Goal: Task Accomplishment & Management: Use online tool/utility

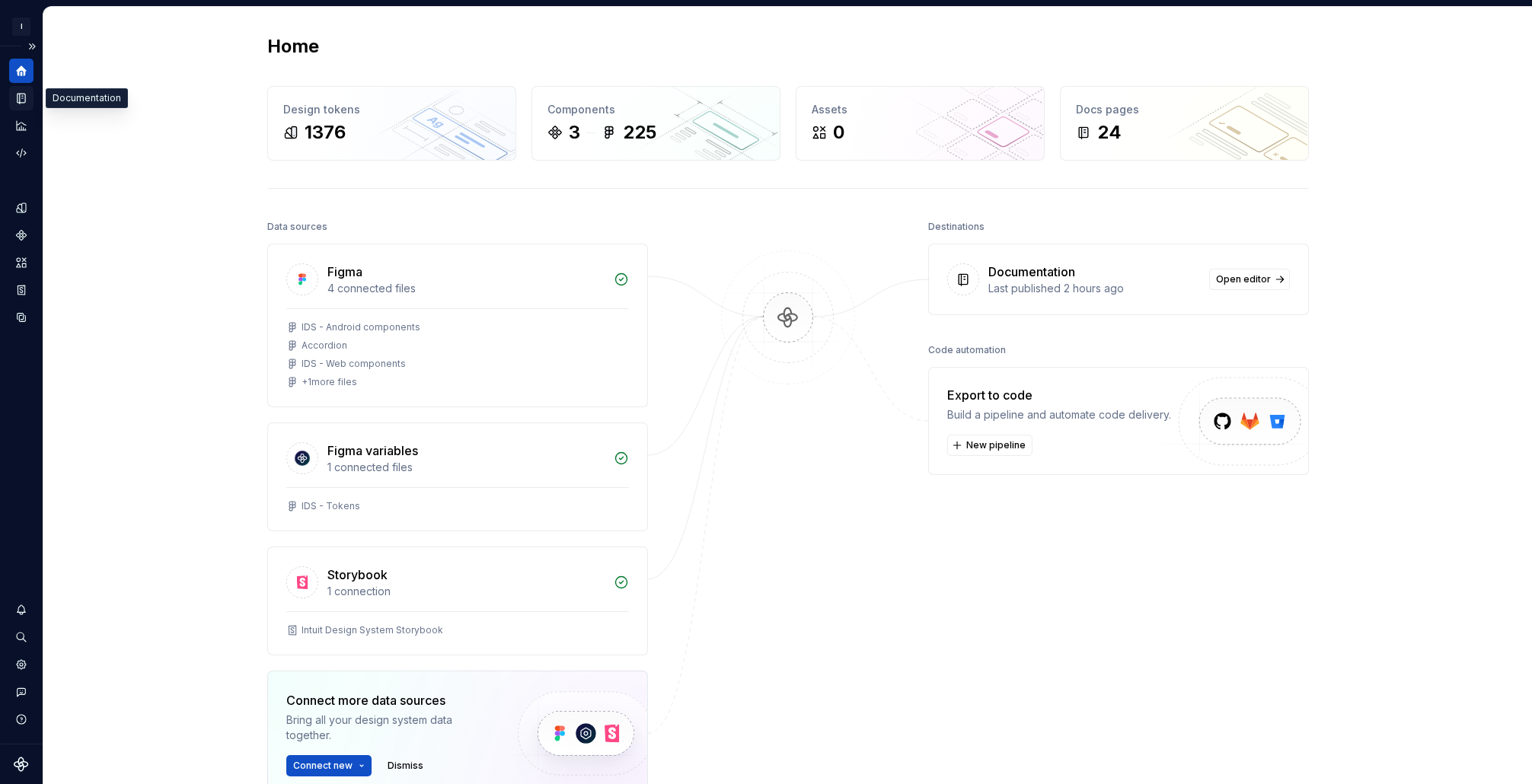
click at [24, 96] on icon "Documentation" at bounding box center [21, 99] width 8 height 10
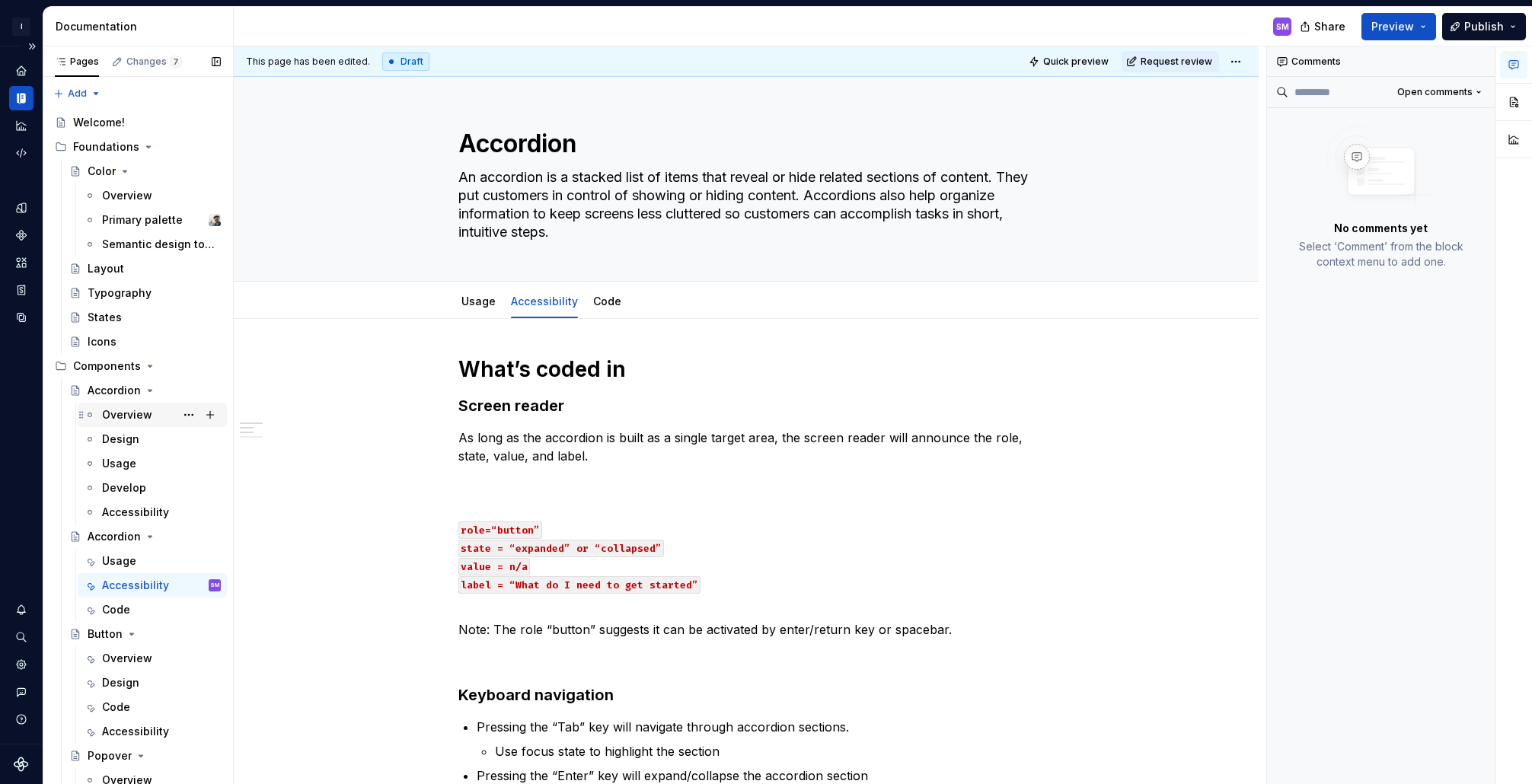
click at [125, 418] on div "Overview" at bounding box center [127, 414] width 50 height 15
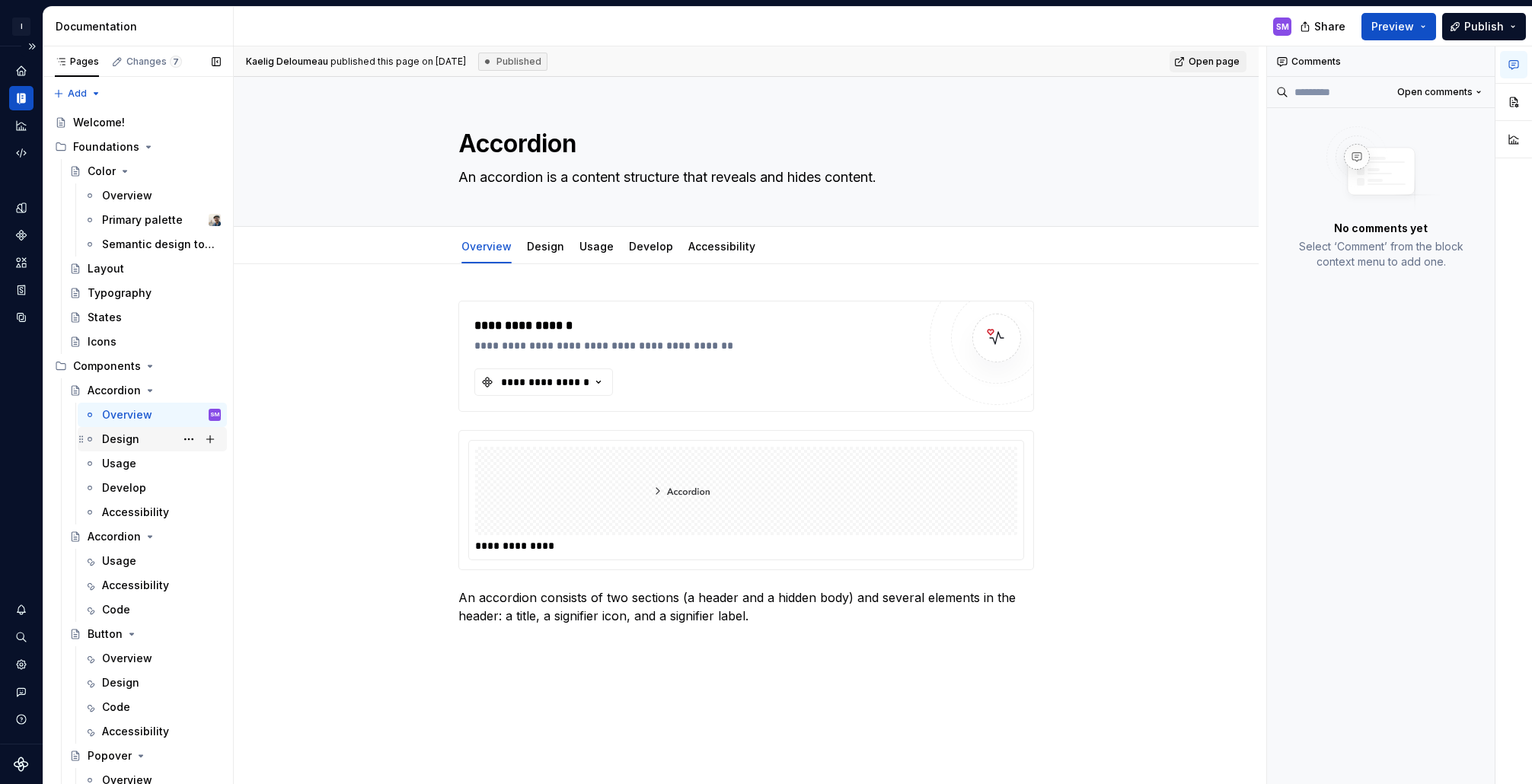
click at [121, 443] on div "Design" at bounding box center [121, 439] width 38 height 15
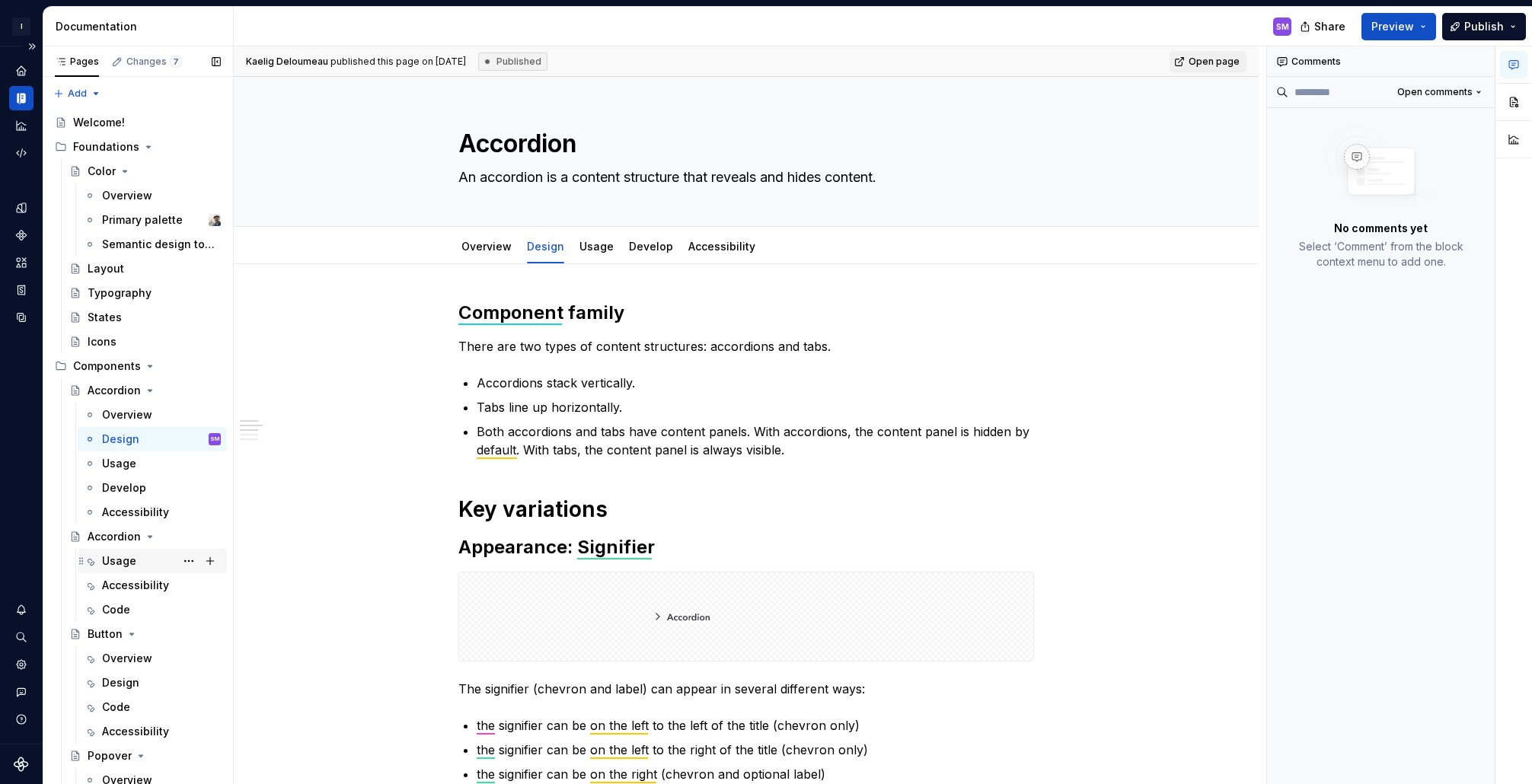
click at [126, 555] on div "Usage" at bounding box center [119, 561] width 34 height 15
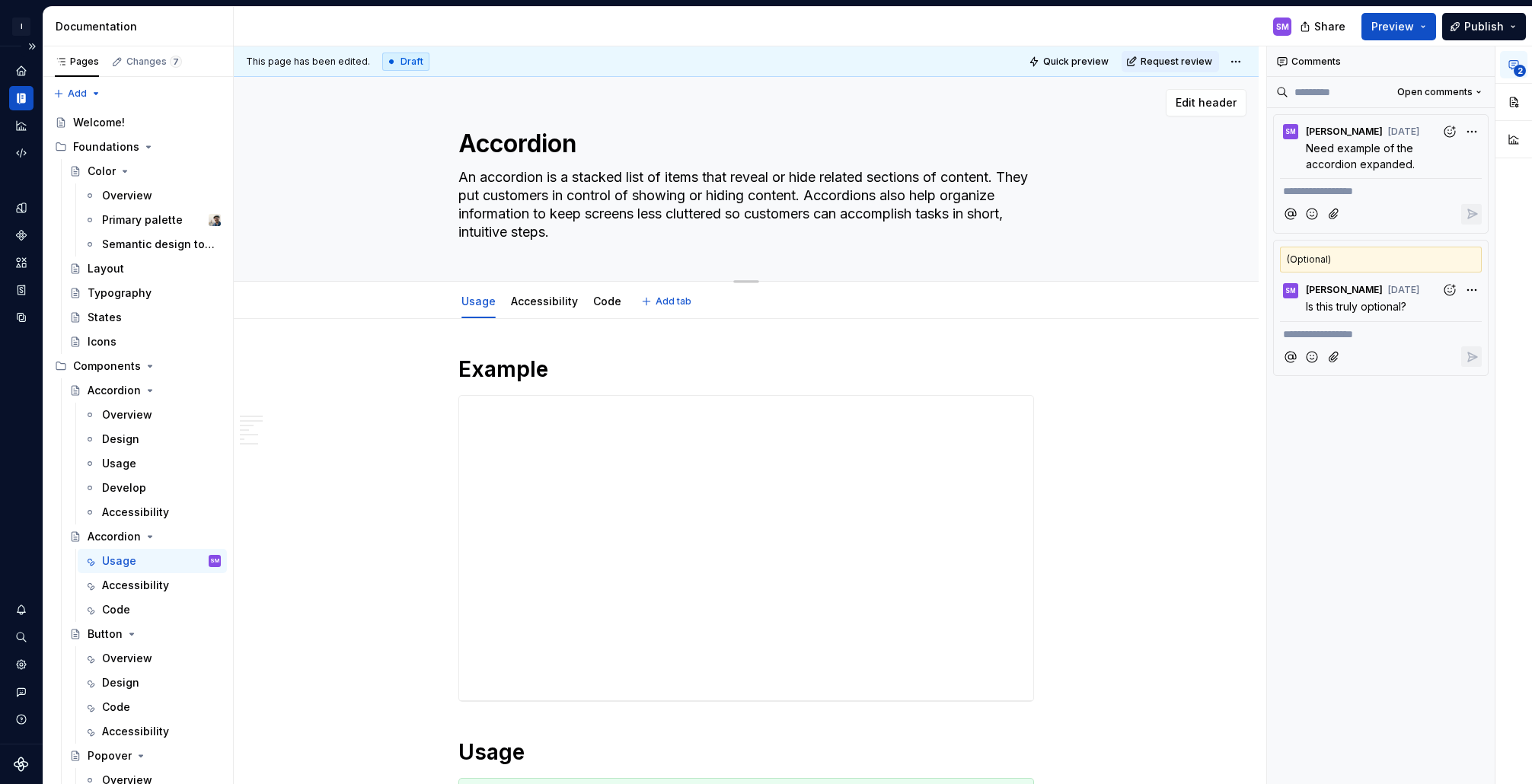
click at [671, 222] on textarea "An accordion is a stacked list of items that reveal or hide related sections of…" at bounding box center [743, 204] width 576 height 79
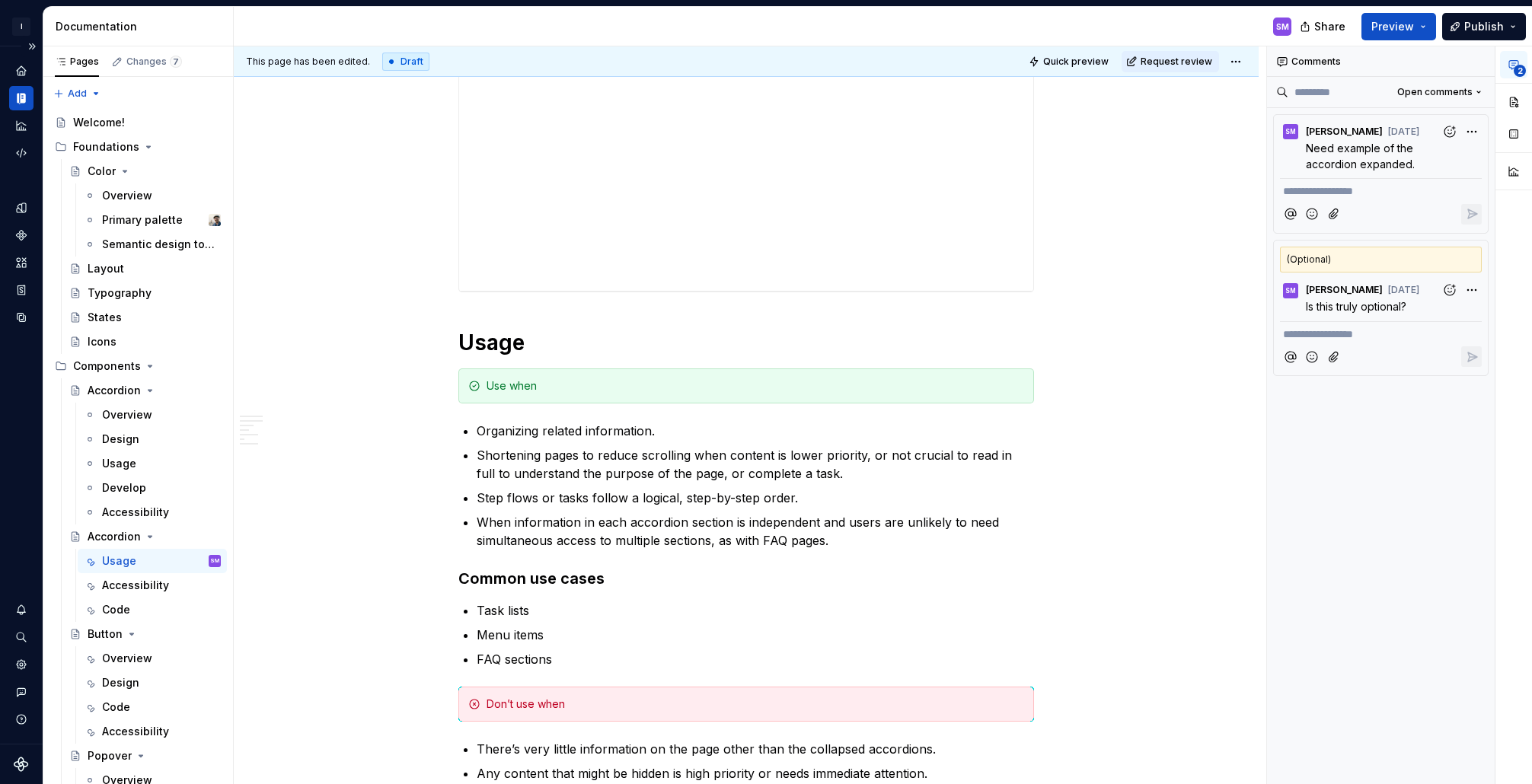
scroll to position [414, 0]
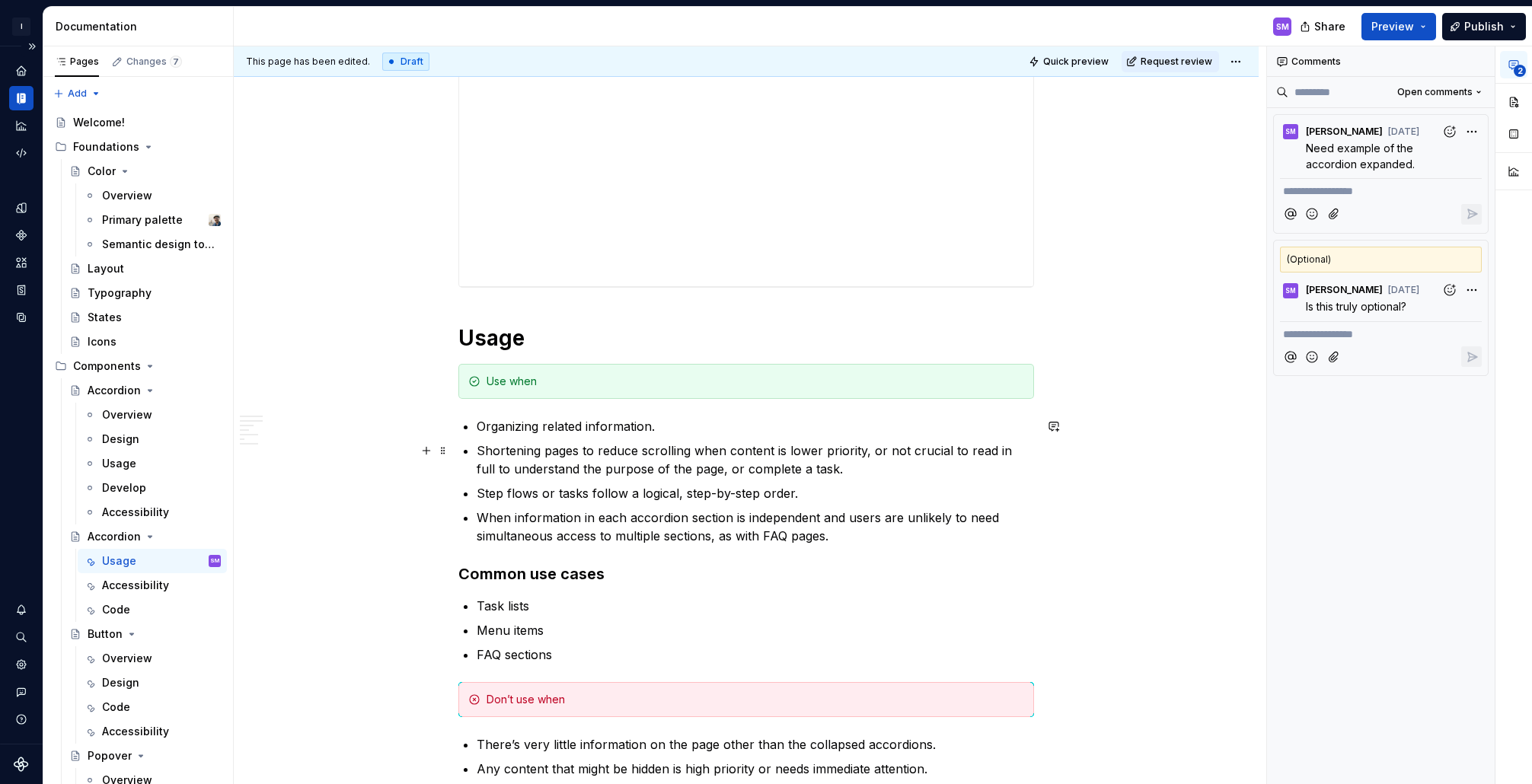
click at [547, 474] on p "Shortening pages to reduce scrolling when content is lower priority, or not cru…" at bounding box center [756, 460] width 558 height 37
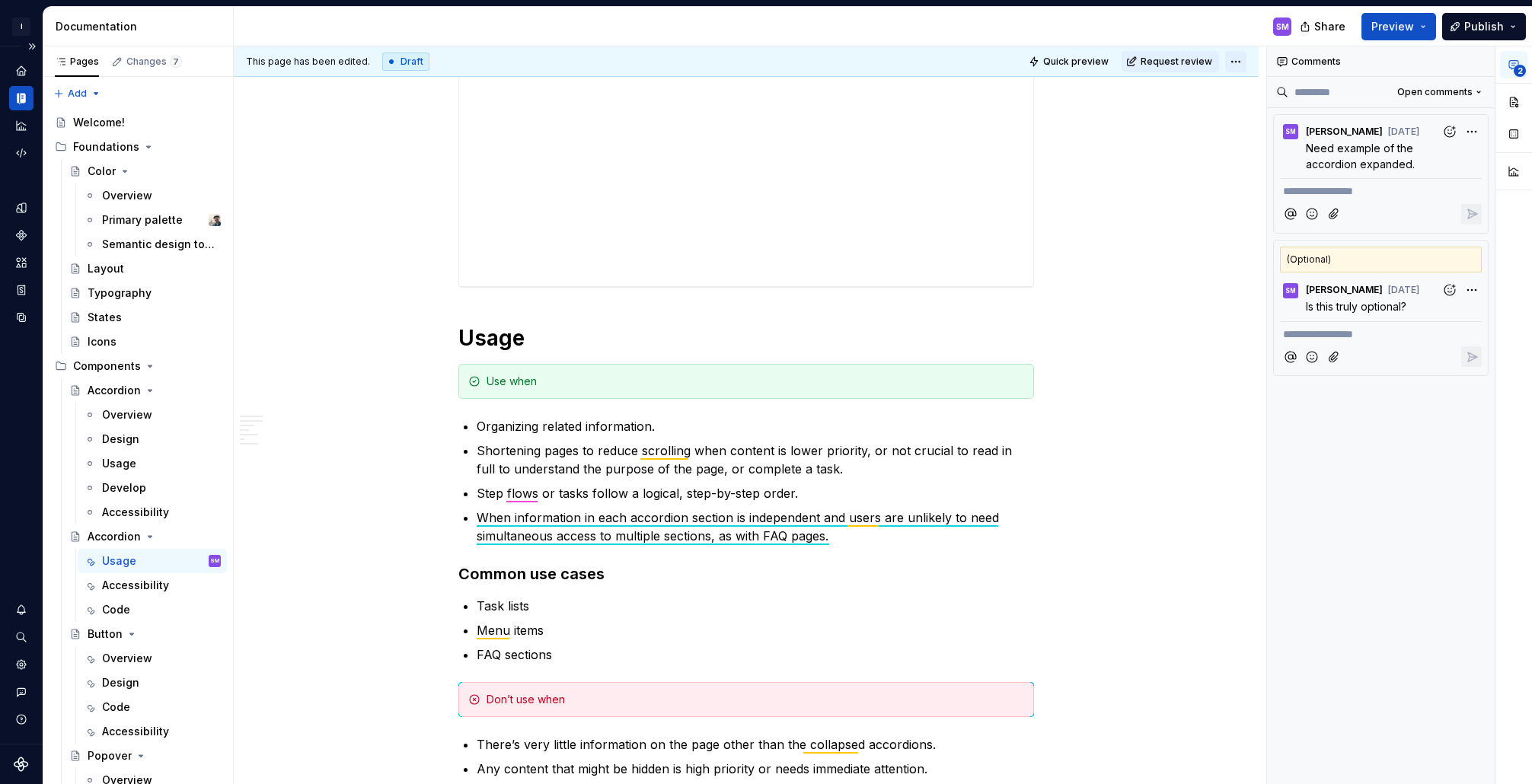
click at [1245, 61] on html "I Intuit Design System SM Dataset Intuit Documentation SM Share Preview Publish…" at bounding box center [766, 392] width 1532 height 784
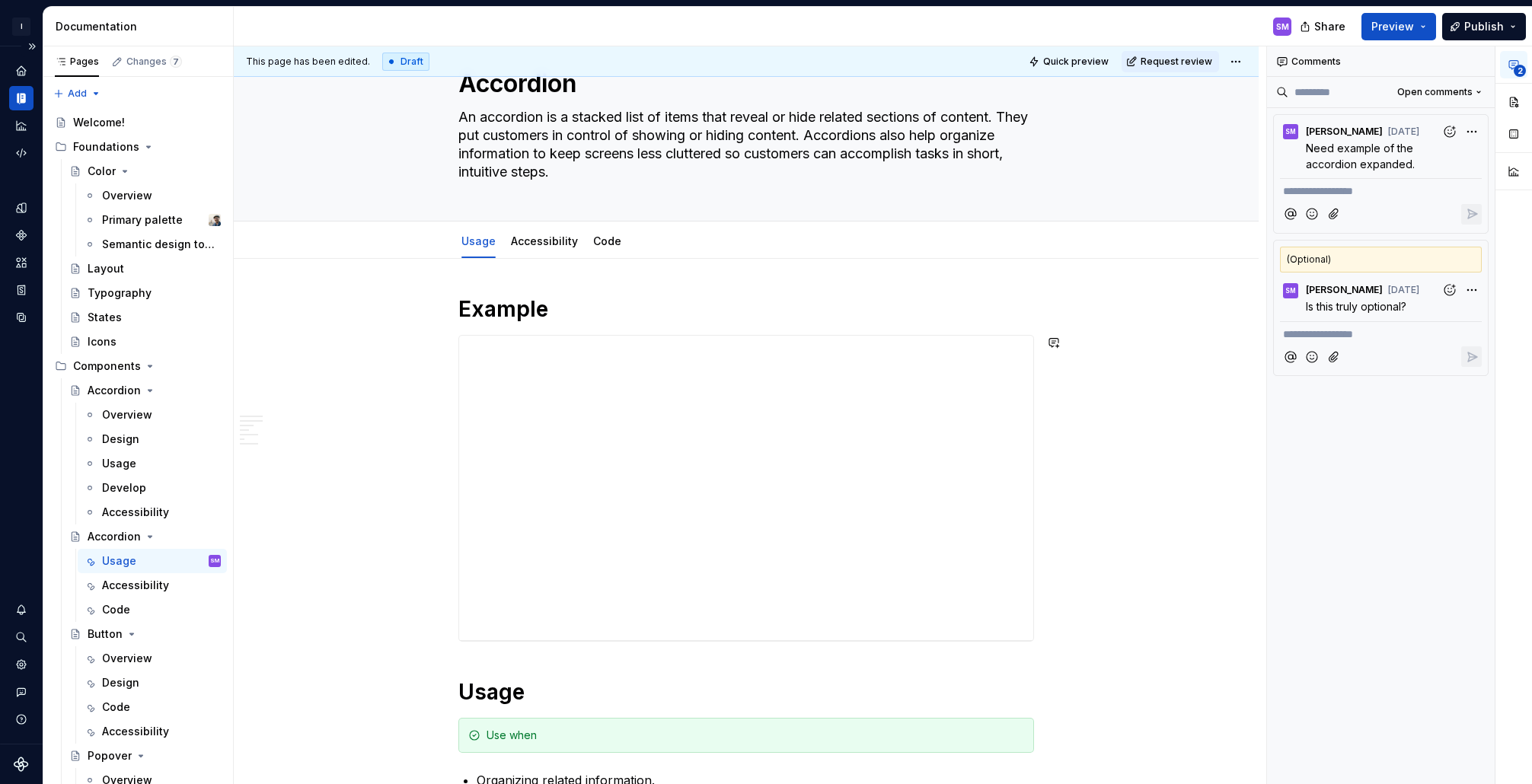
type textarea "*"
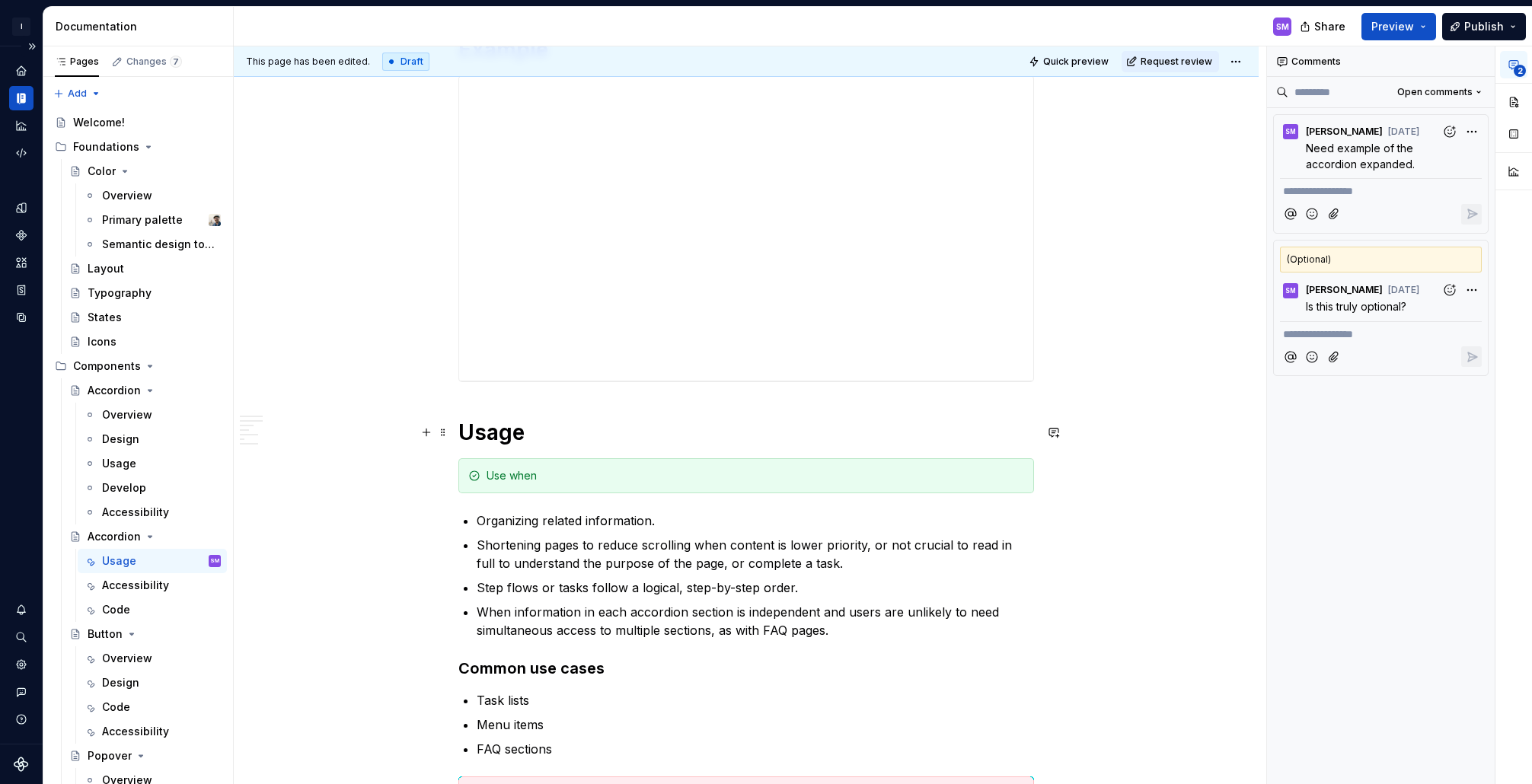
scroll to position [320, 0]
click at [896, 637] on p "When information in each accordion section is independent and users are unlikel…" at bounding box center [756, 620] width 558 height 37
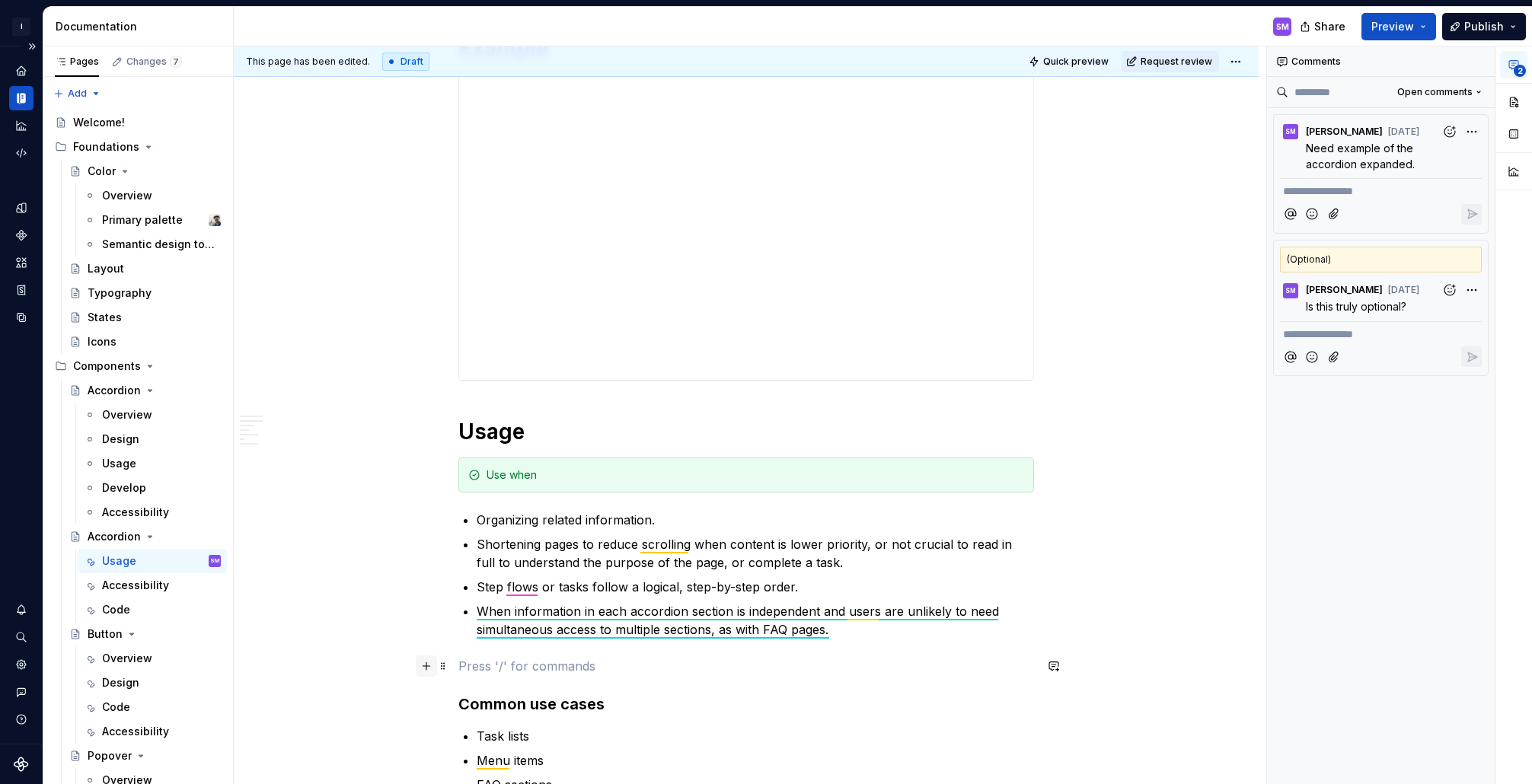
click at [431, 670] on button "button" at bounding box center [426, 666] width 21 height 21
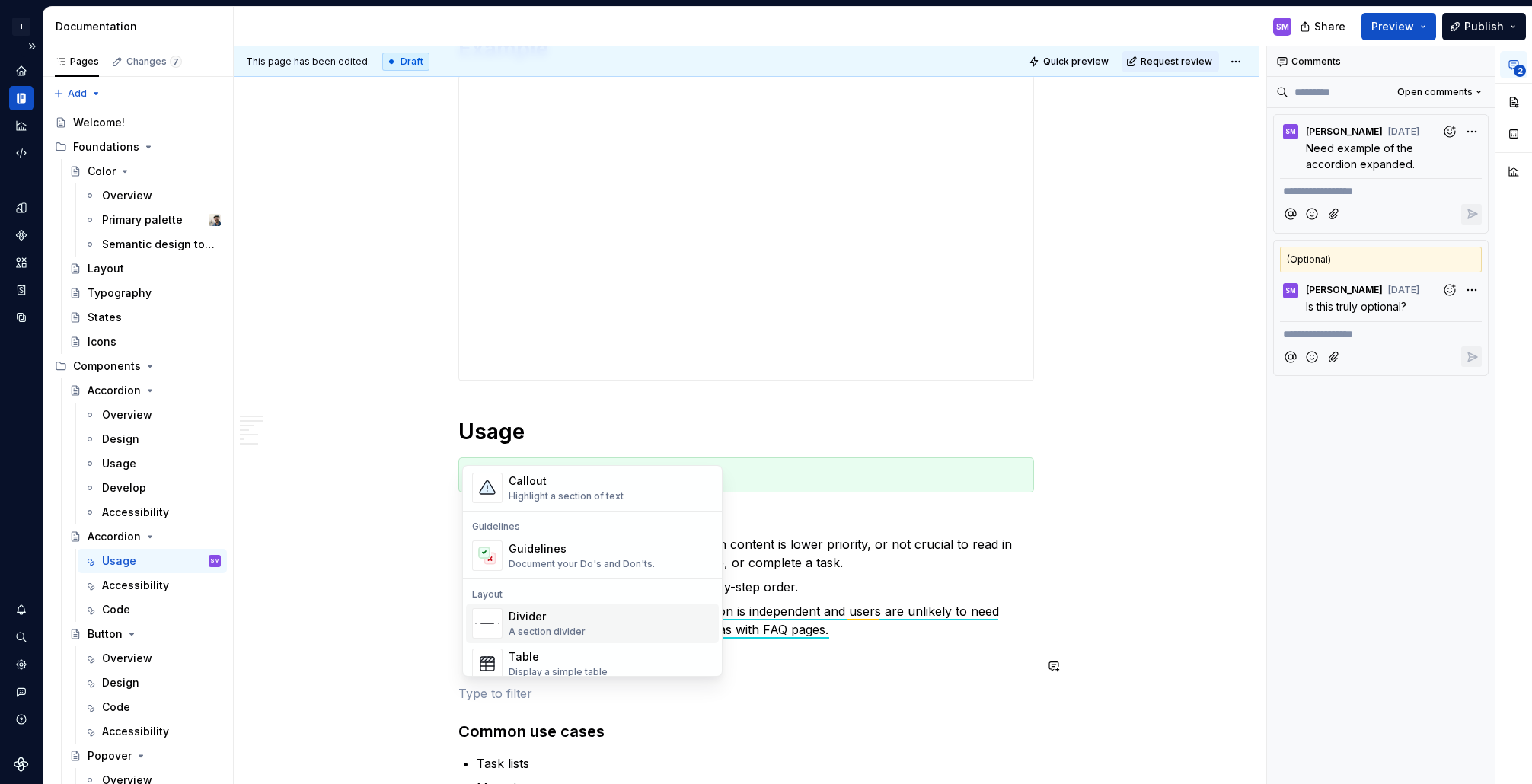
scroll to position [392, 0]
click at [590, 548] on div "Guidelines" at bounding box center [582, 543] width 146 height 15
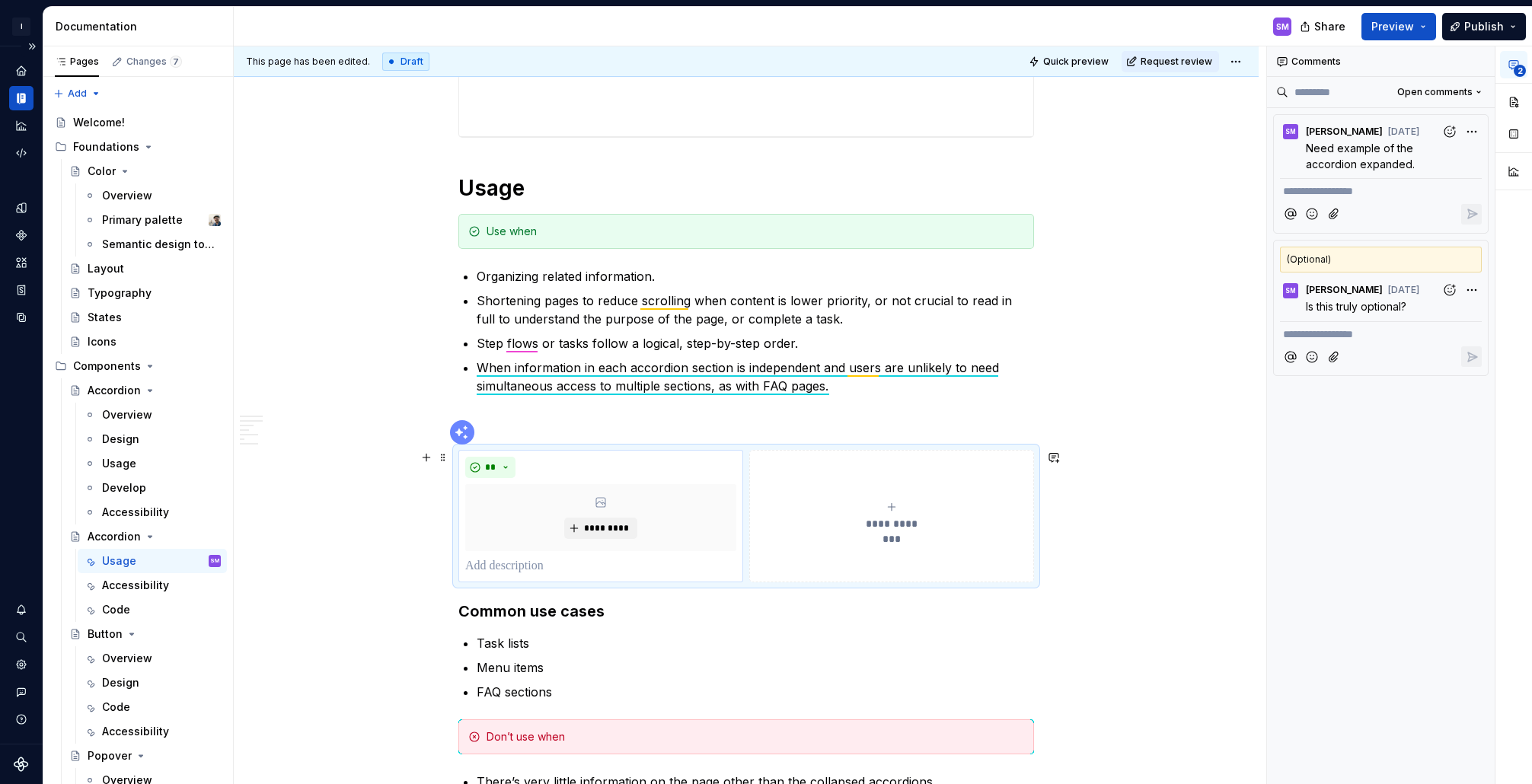
scroll to position [565, 0]
click at [542, 571] on p at bounding box center [601, 565] width 271 height 18
click at [901, 521] on span "**********" at bounding box center [891, 522] width 70 height 15
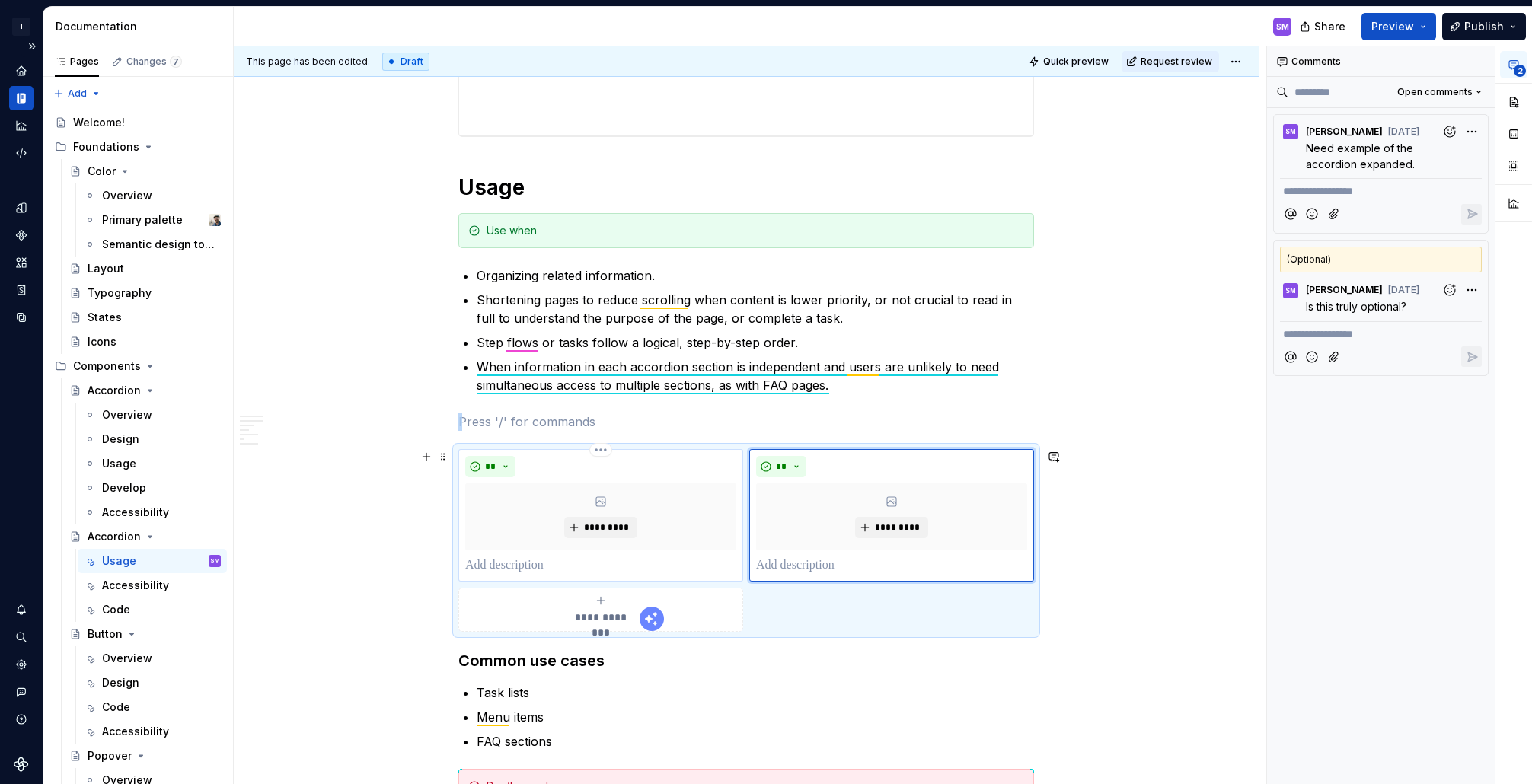
click at [522, 563] on p at bounding box center [601, 565] width 271 height 18
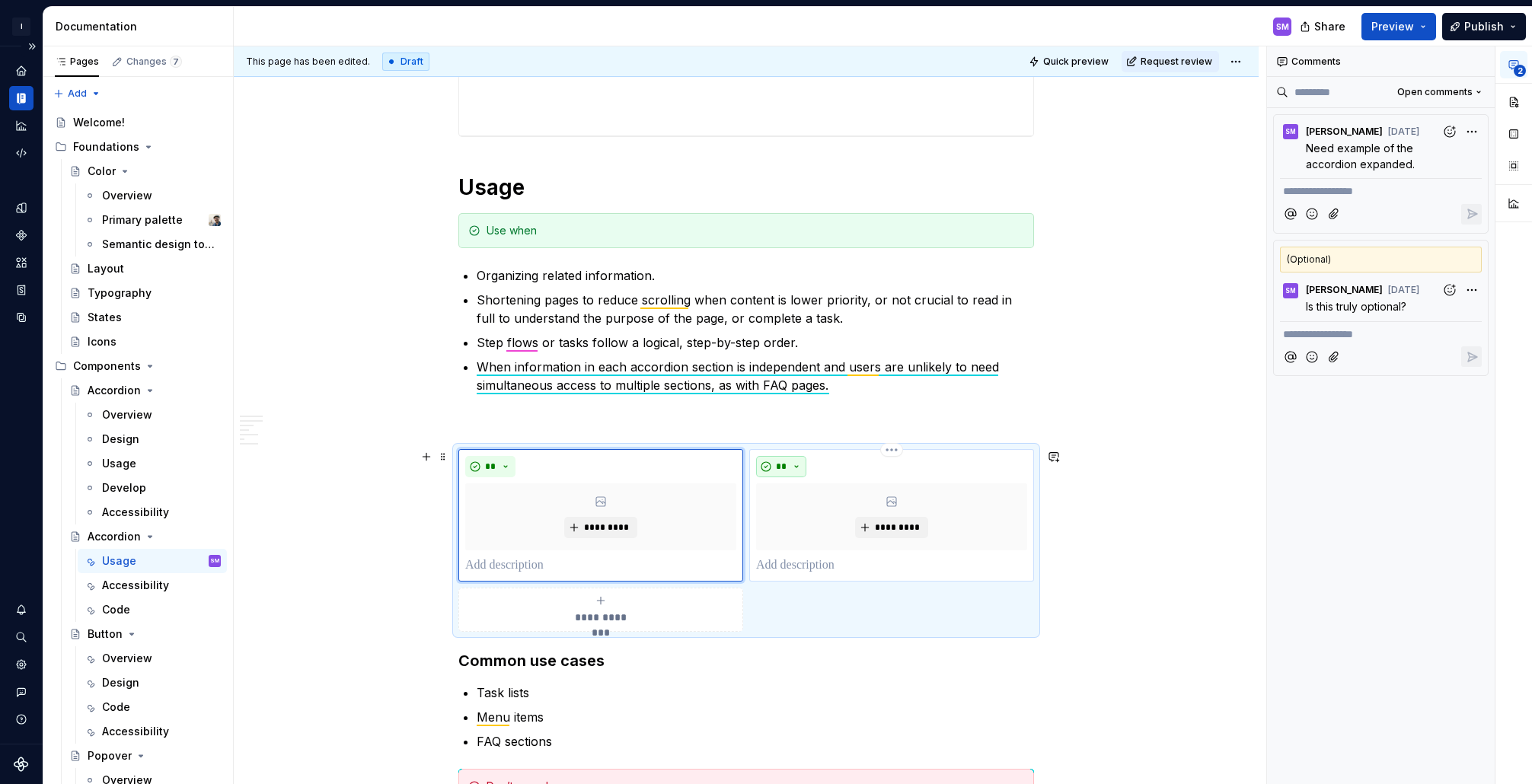
click at [794, 469] on button "**" at bounding box center [782, 466] width 50 height 21
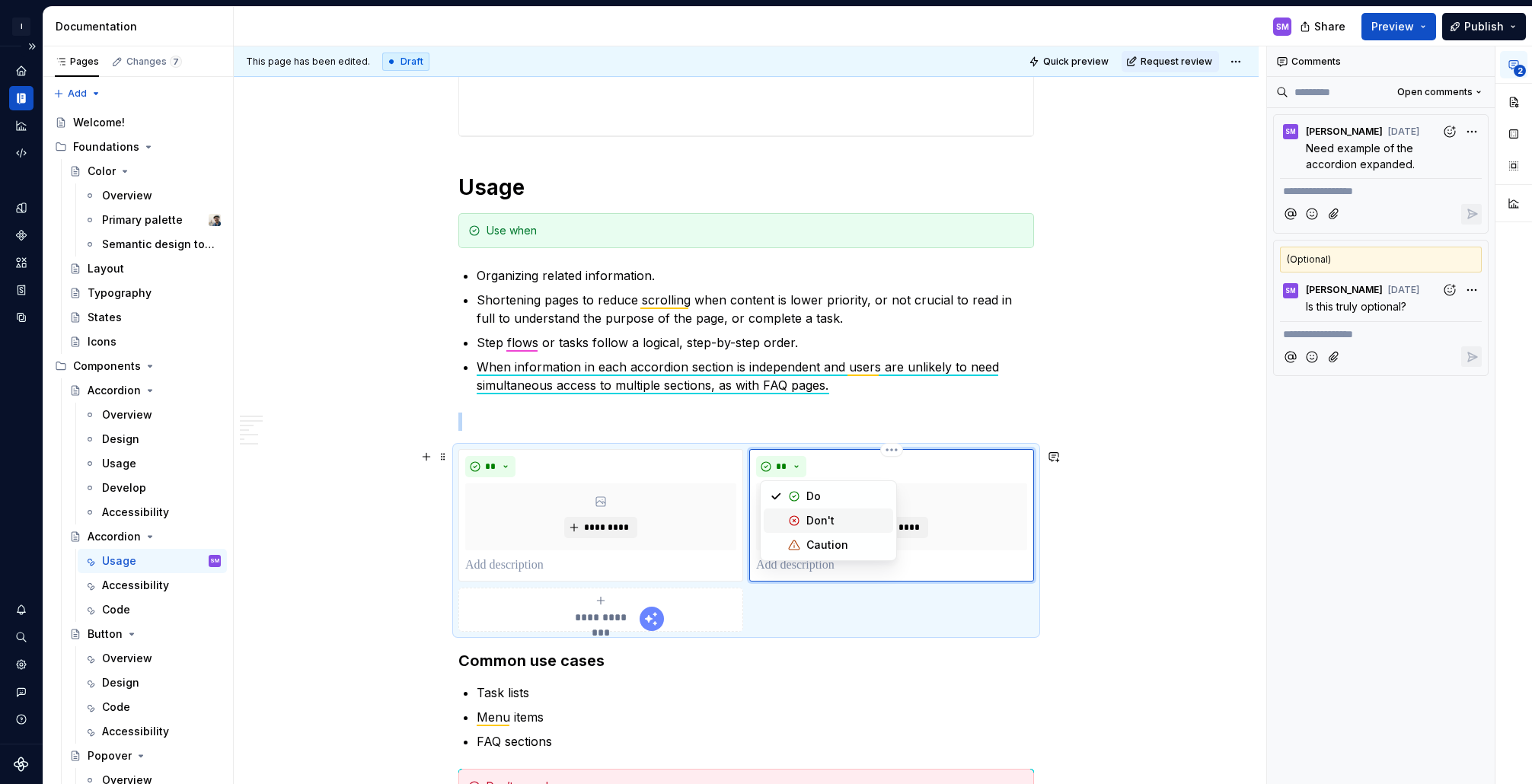
click at [805, 522] on span "Don't" at bounding box center [828, 521] width 129 height 24
click at [567, 569] on p at bounding box center [601, 565] width 271 height 18
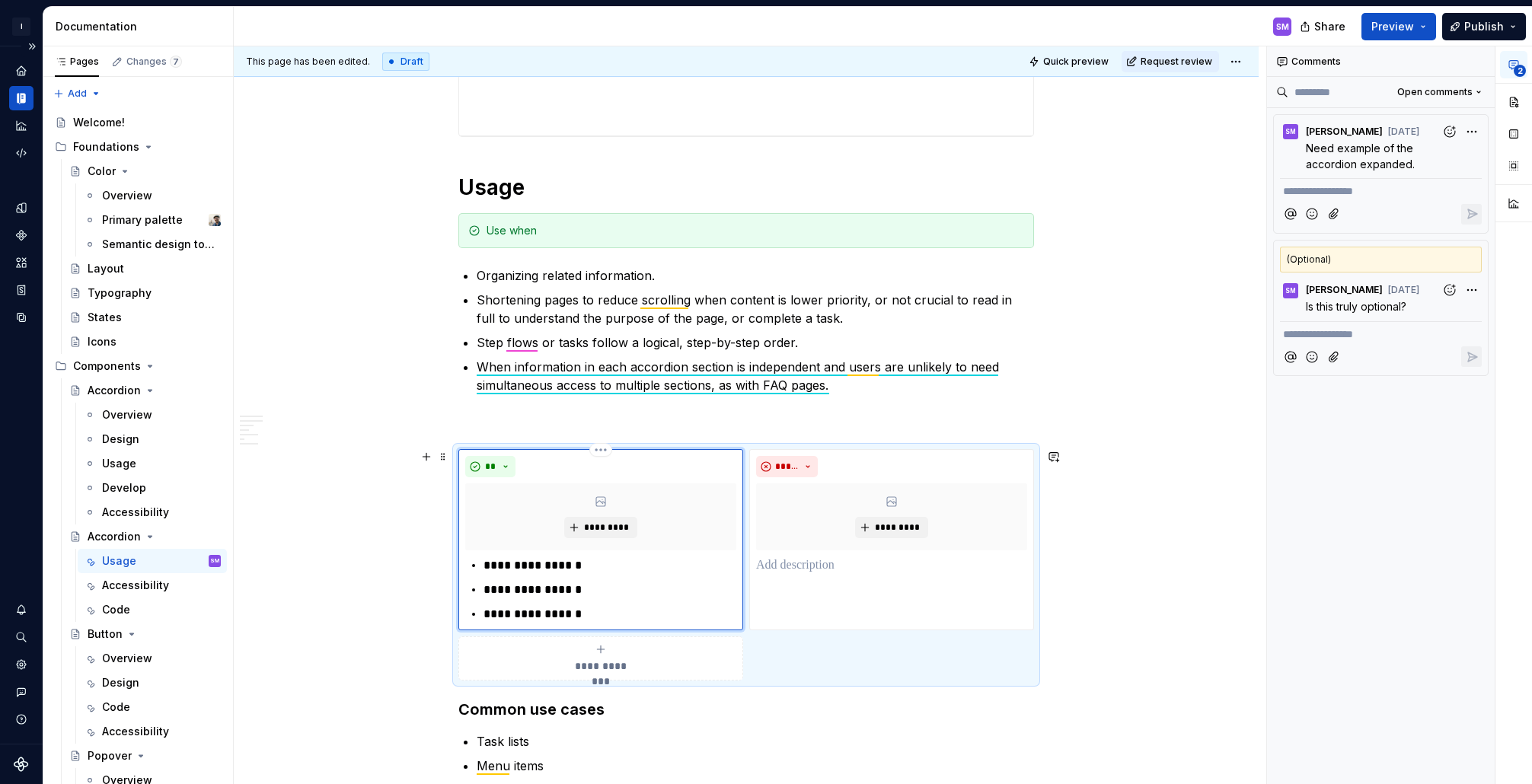
click at [647, 506] on div "*********" at bounding box center [601, 517] width 271 height 67
click at [594, 616] on p "**********" at bounding box center [609, 614] width 253 height 18
click at [1422, 30] on button "Preview" at bounding box center [1399, 27] width 74 height 27
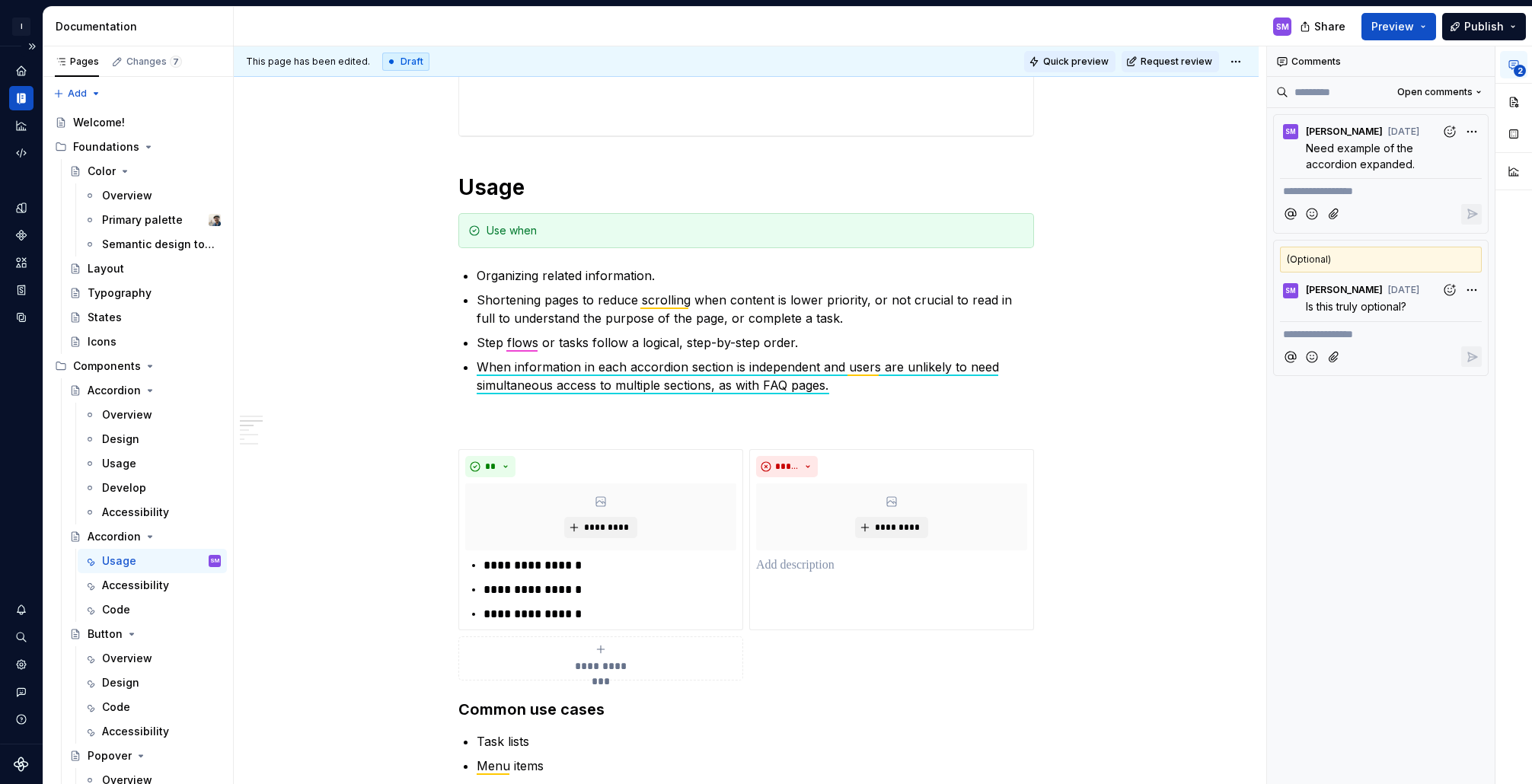
click at [1076, 67] on span "Quick preview" at bounding box center [1076, 62] width 66 height 13
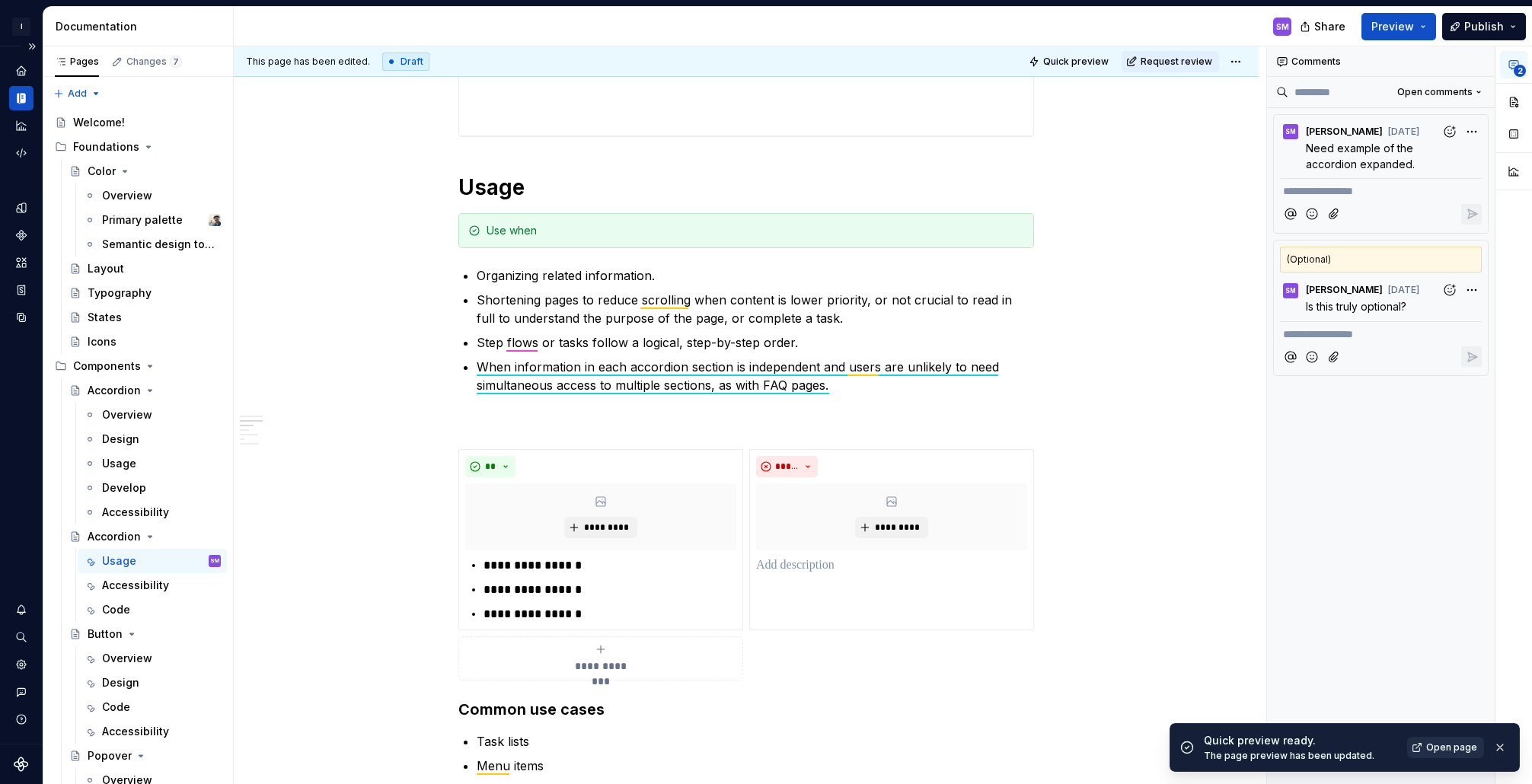
click at [1440, 743] on span "Open page" at bounding box center [1451, 748] width 51 height 13
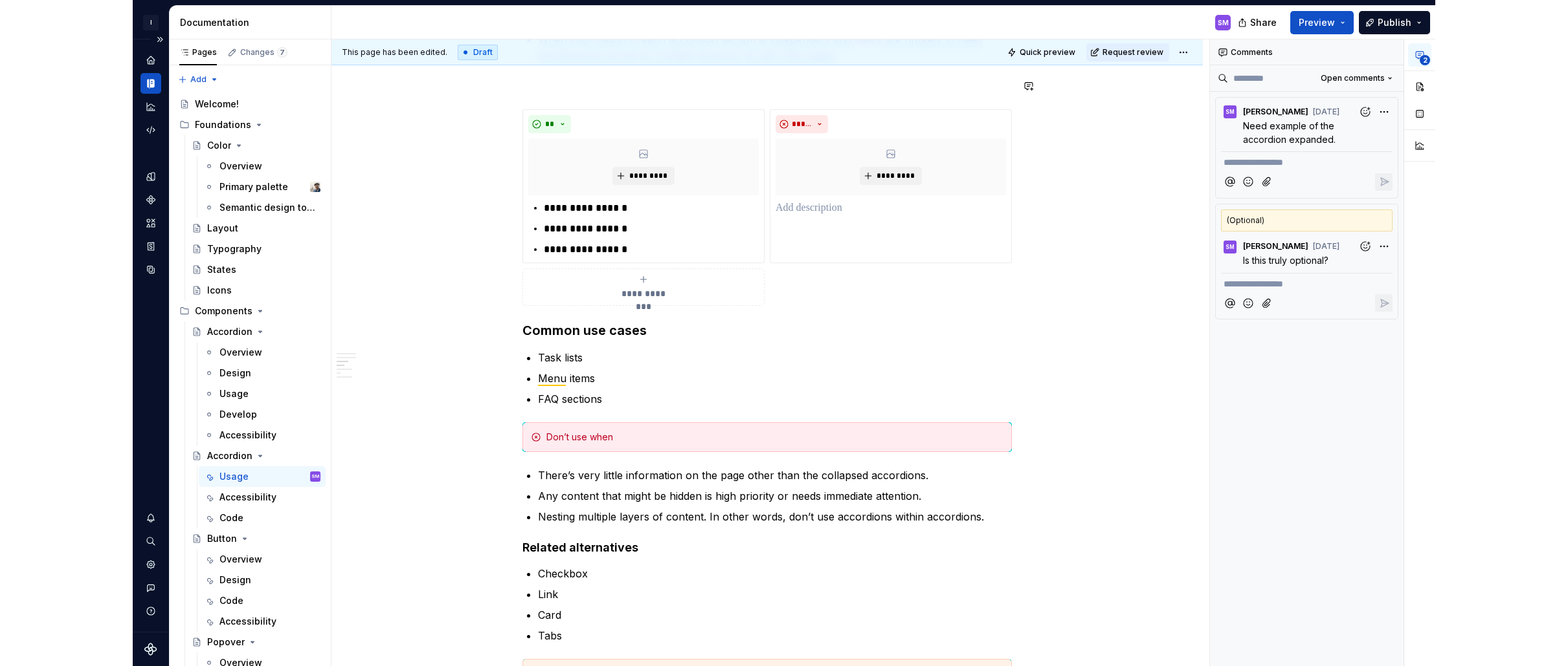
scroll to position [761, 0]
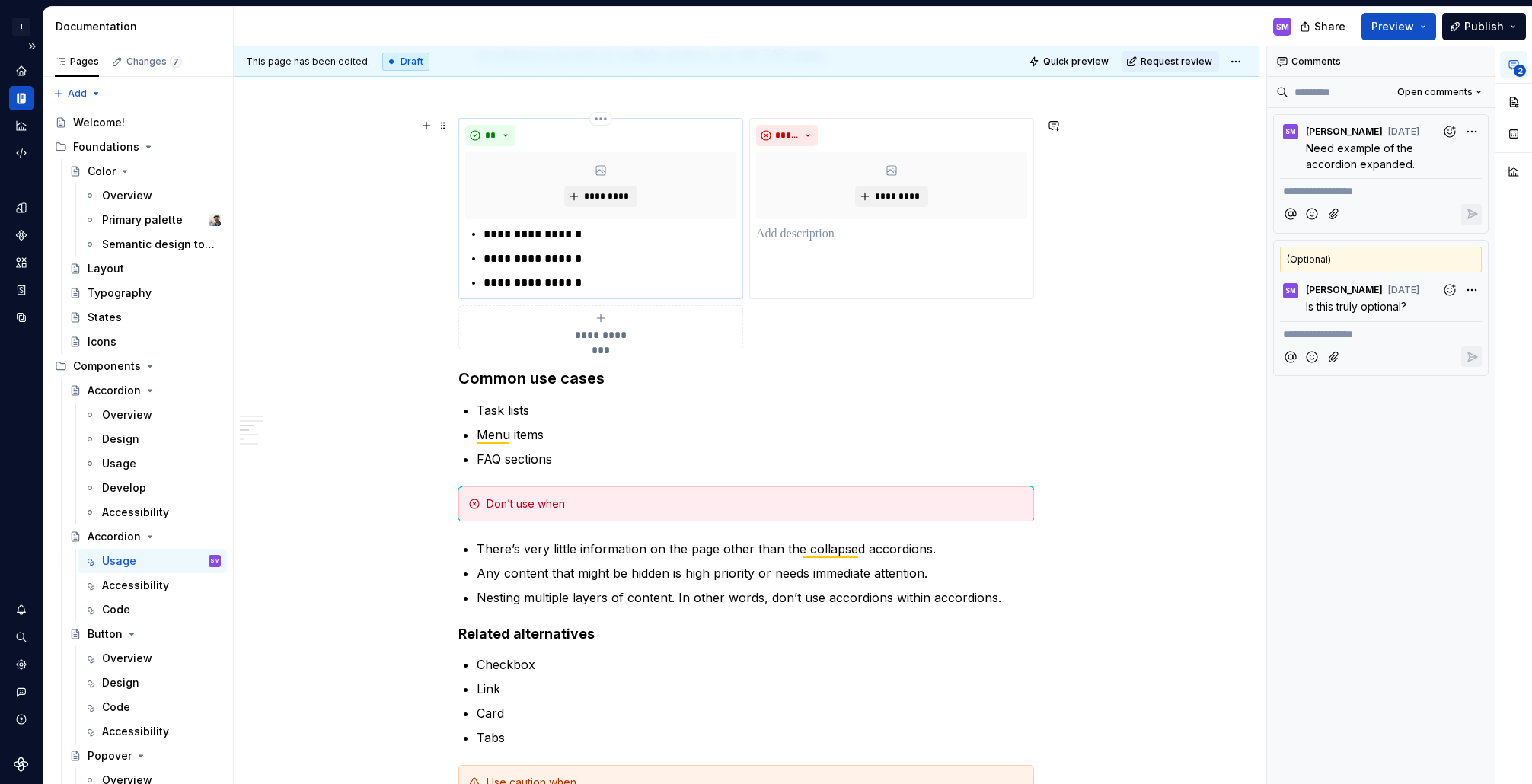
click at [651, 129] on div "**" at bounding box center [601, 135] width 271 height 21
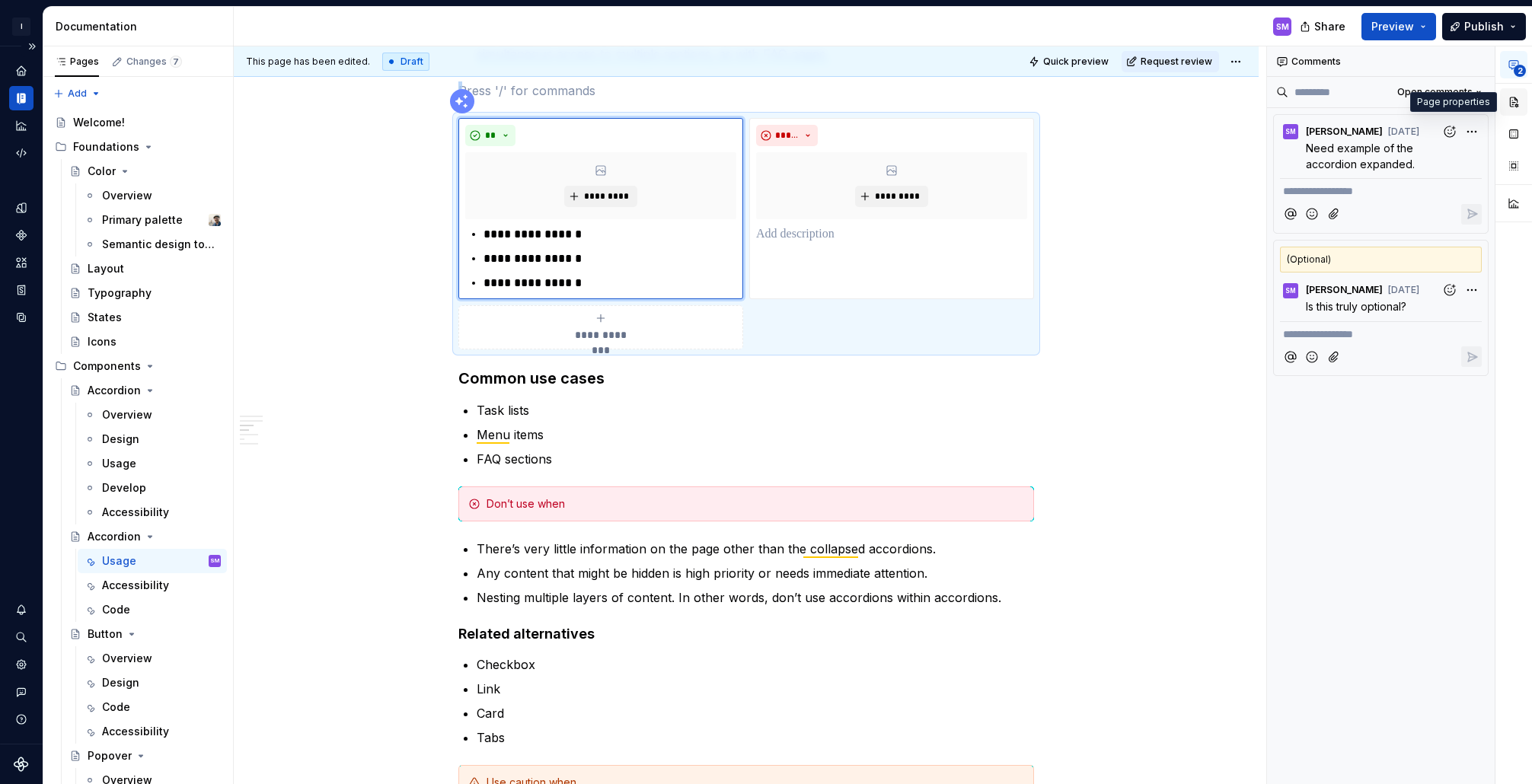
click at [1511, 103] on button "button" at bounding box center [1513, 102] width 27 height 27
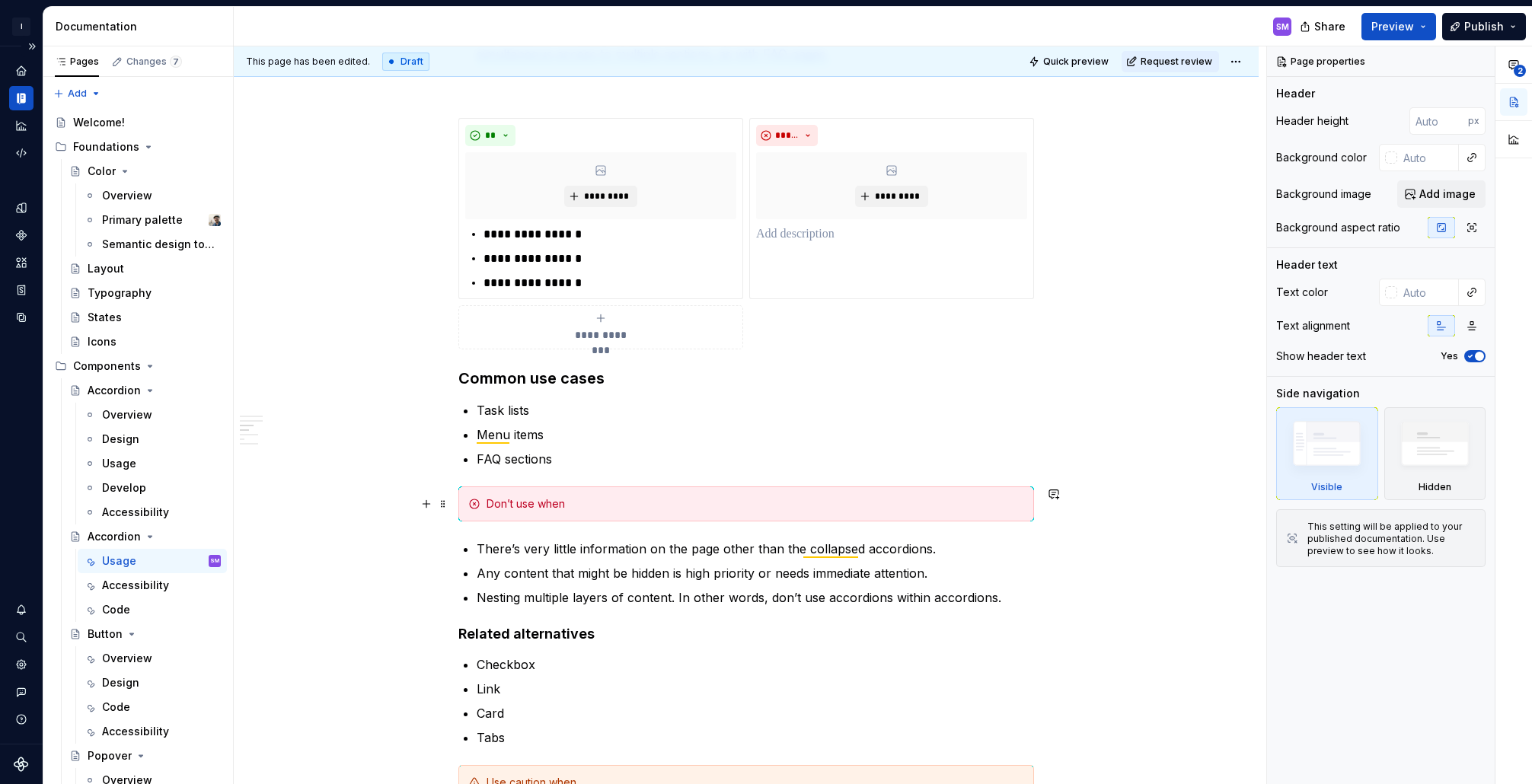
click at [570, 513] on div "Don’t use when" at bounding box center [746, 504] width 576 height 35
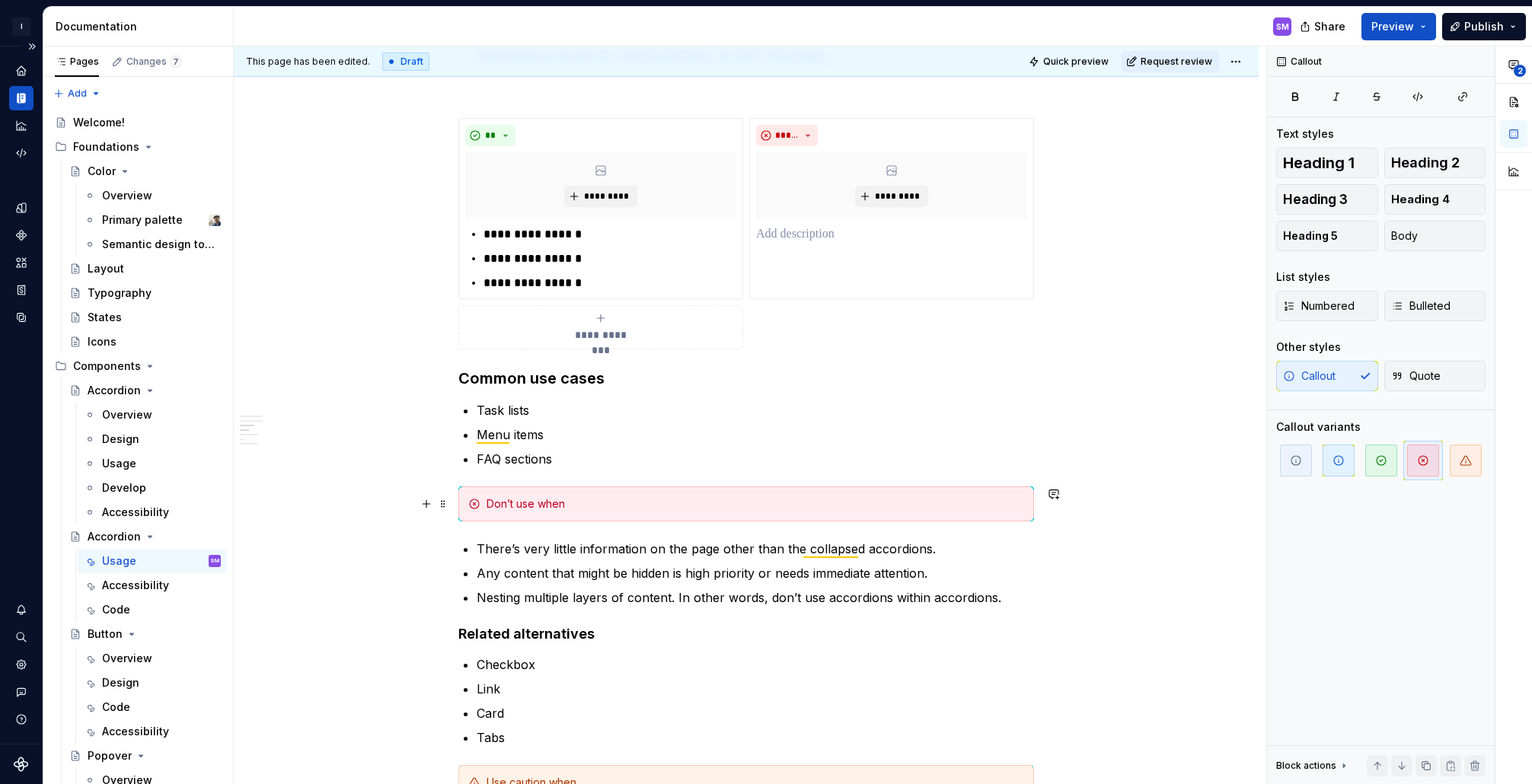
click at [556, 510] on div "Don’t use when" at bounding box center [755, 504] width 537 height 15
click at [692, 511] on div "Don’t use when" at bounding box center [755, 504] width 537 height 15
click at [1315, 167] on span "Heading 1" at bounding box center [1318, 162] width 71 height 15
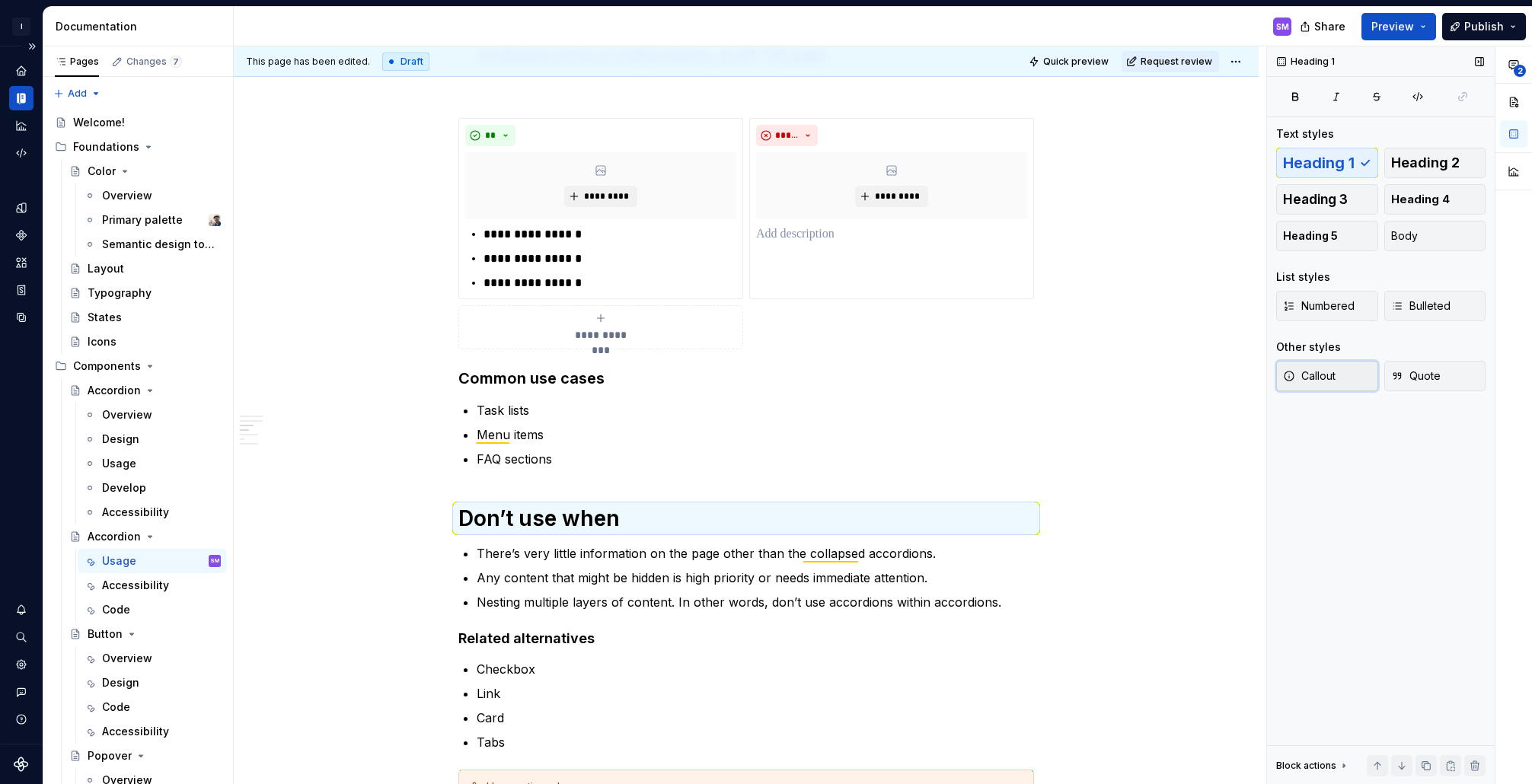
click at [1299, 378] on span "Callout" at bounding box center [1309, 376] width 52 height 15
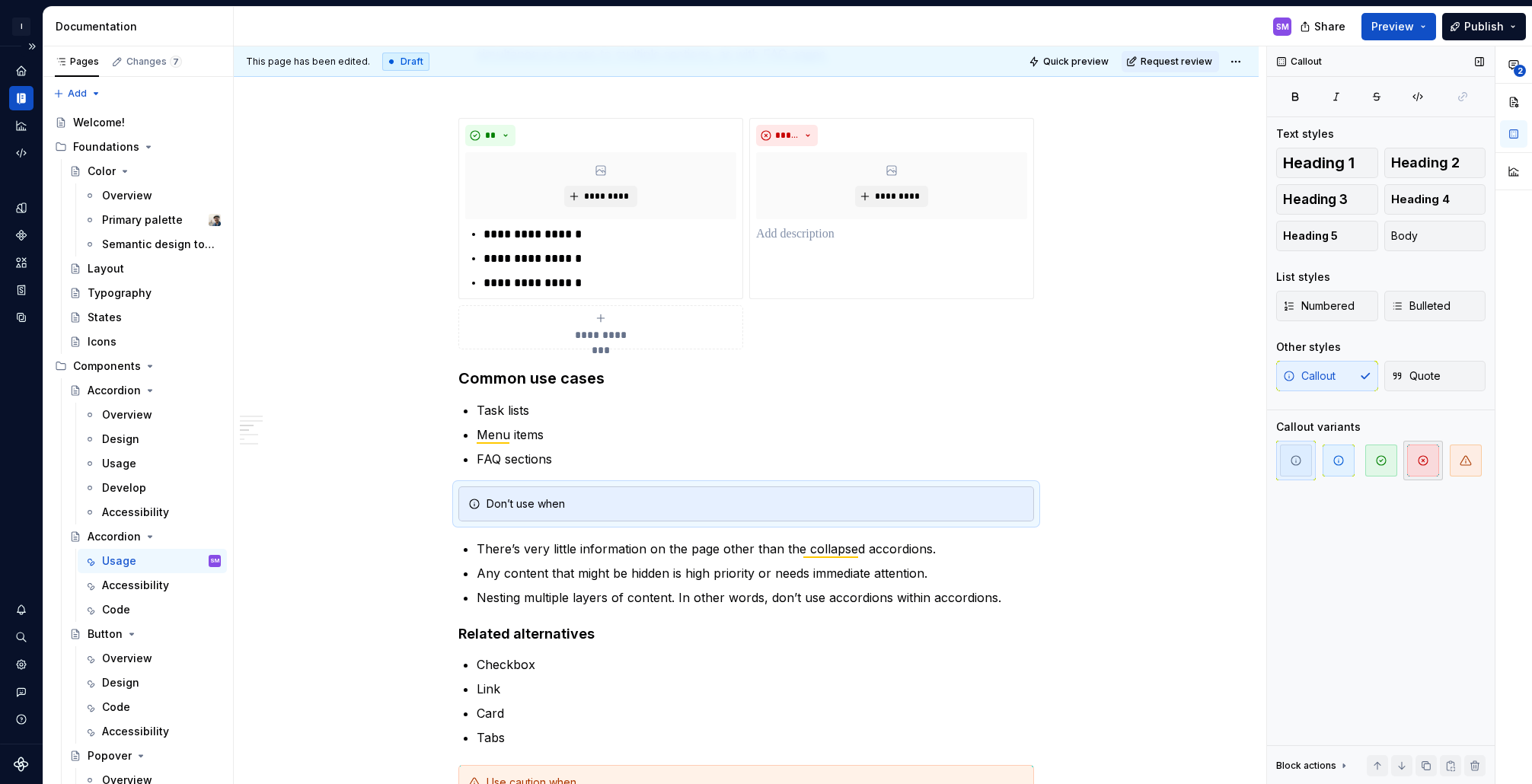
click at [1431, 465] on span "button" at bounding box center [1423, 461] width 32 height 32
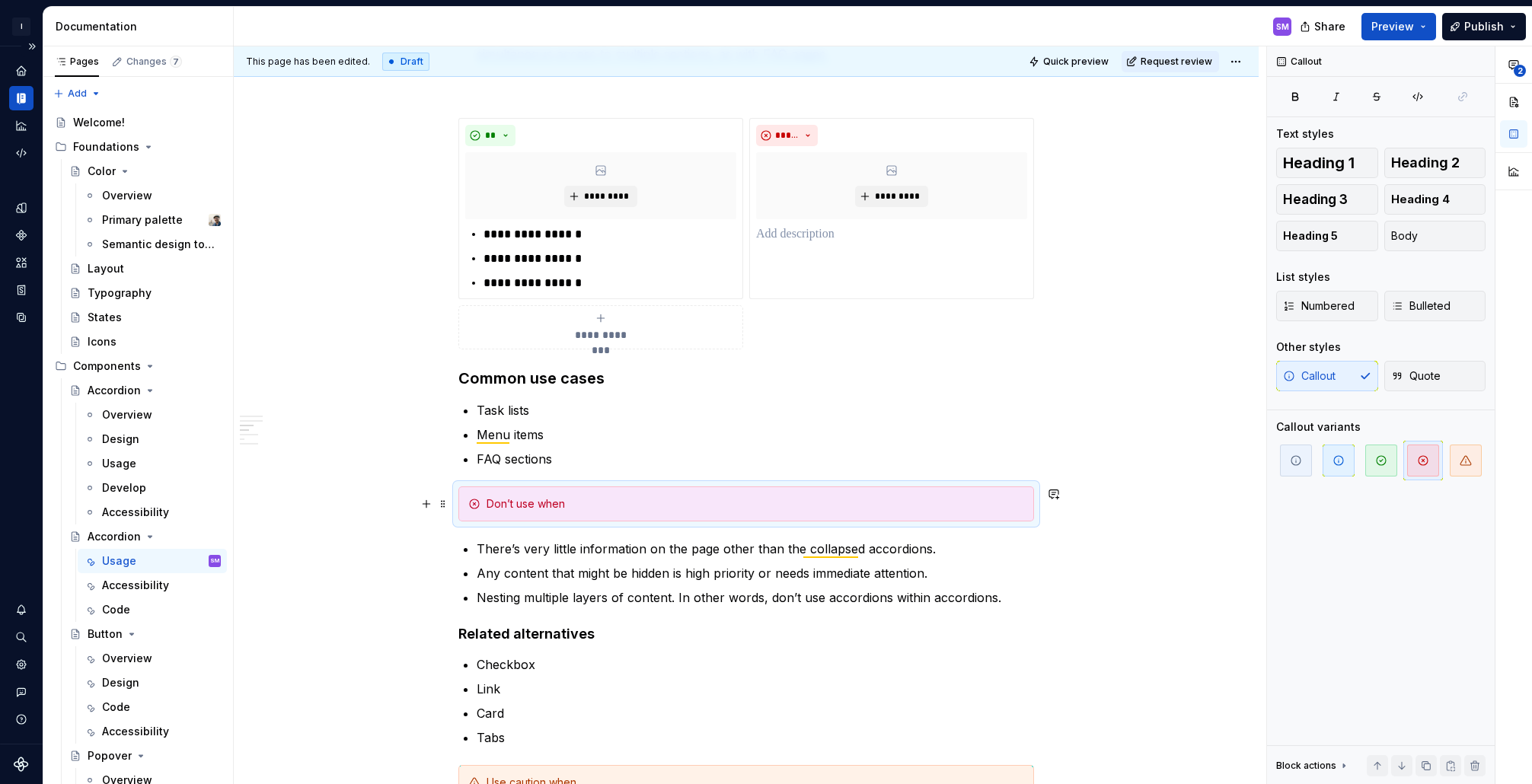
click at [570, 504] on div "Don’t use when" at bounding box center [755, 504] width 537 height 15
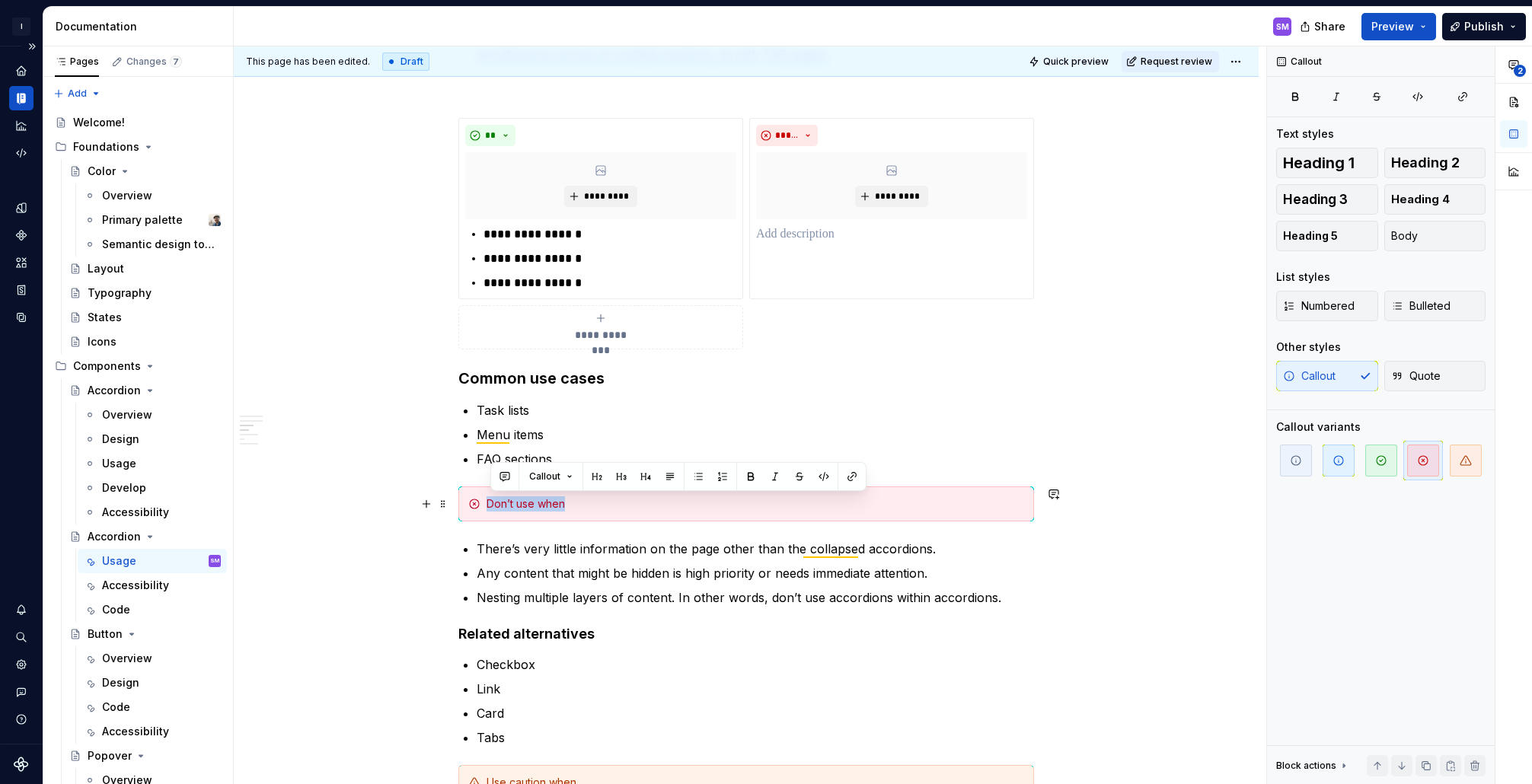
drag, startPoint x: 579, startPoint y: 505, endPoint x: 482, endPoint y: 503, distance: 97.0
click at [482, 503] on div "Don’t use when" at bounding box center [746, 504] width 576 height 35
click at [645, 474] on button "button" at bounding box center [645, 476] width 21 height 21
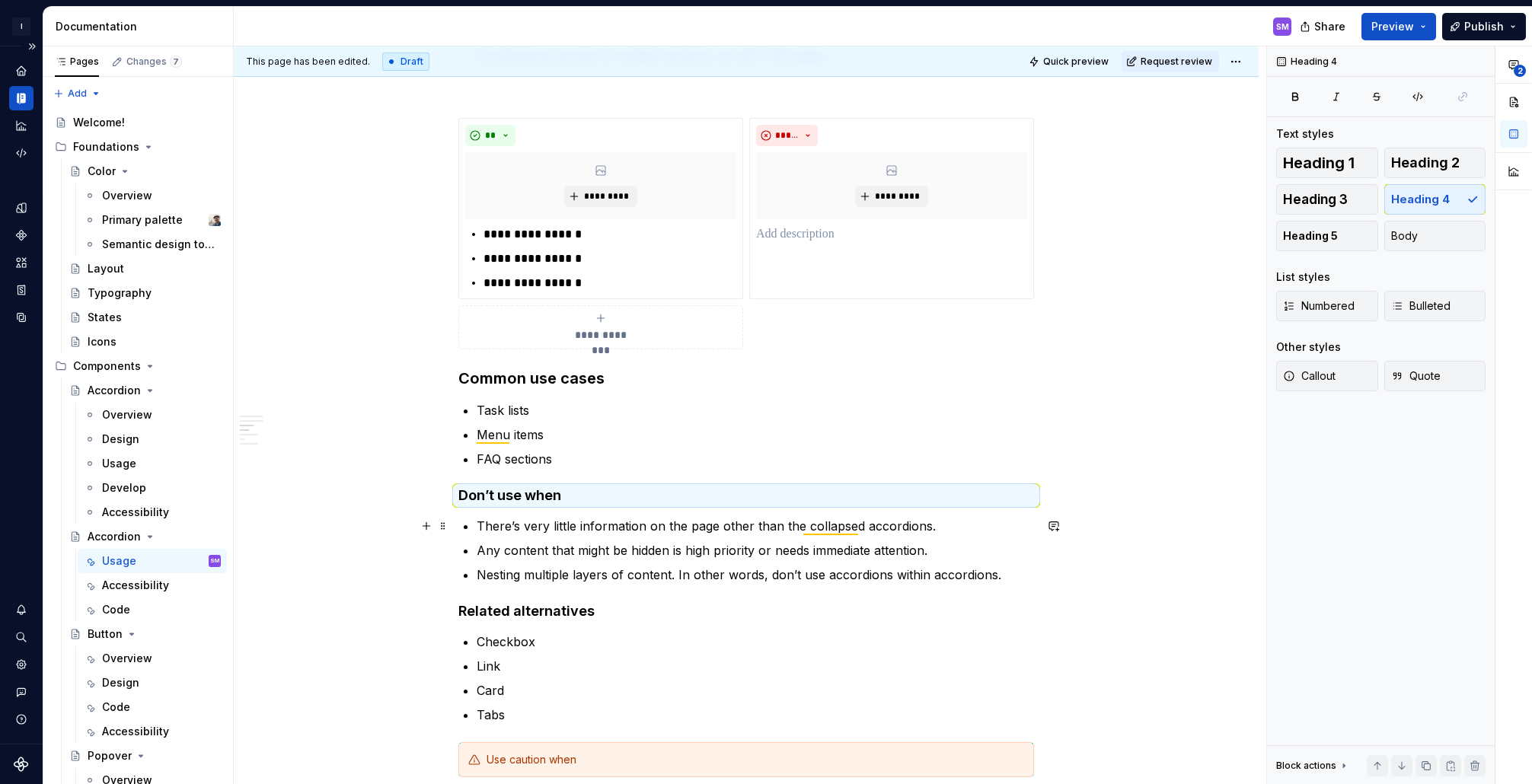
click at [568, 547] on p "Any content that might be hidden is high priority or needs immediate attention." at bounding box center [756, 550] width 558 height 18
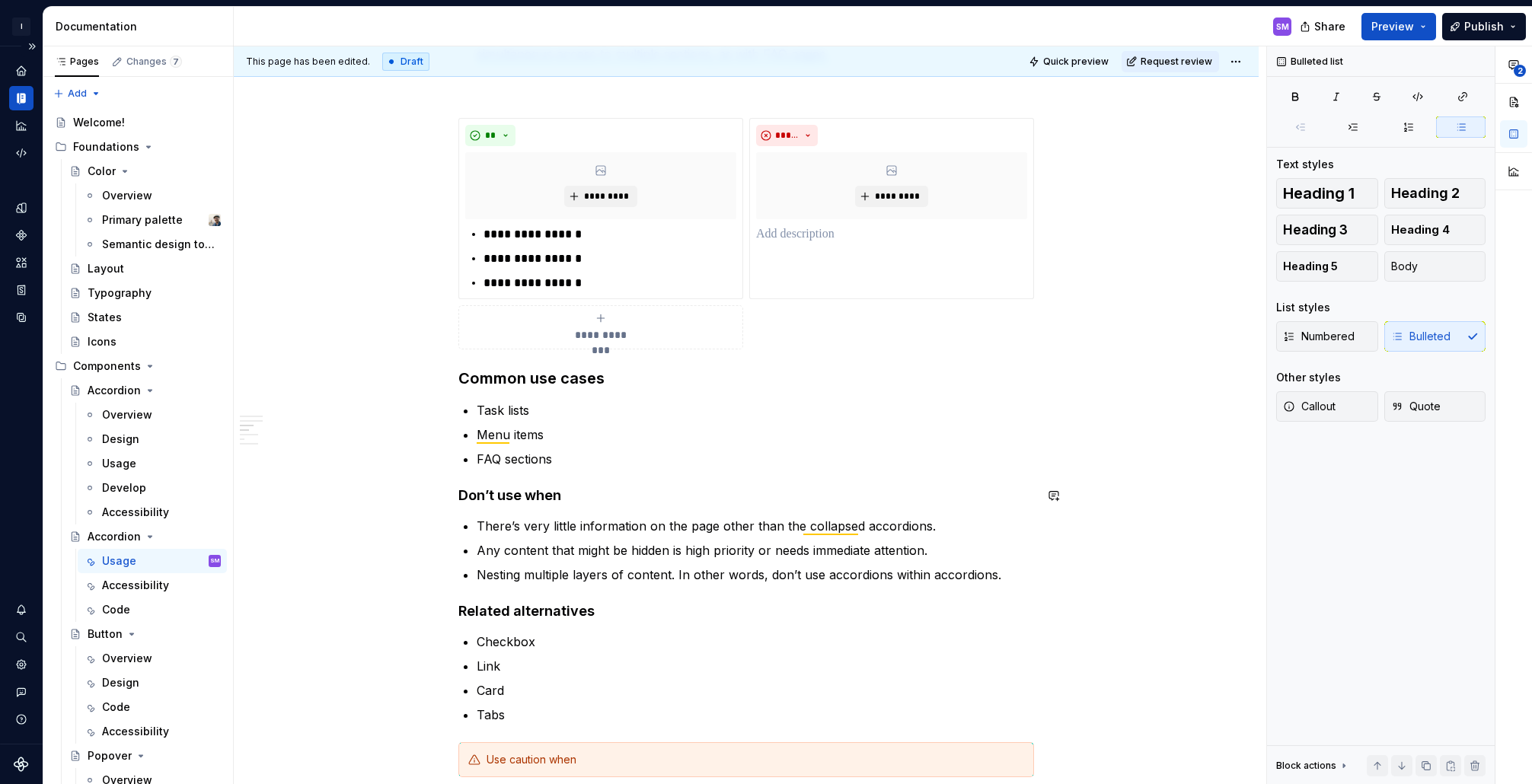
click at [558, 500] on h4 "Don’t use when" at bounding box center [746, 495] width 576 height 18
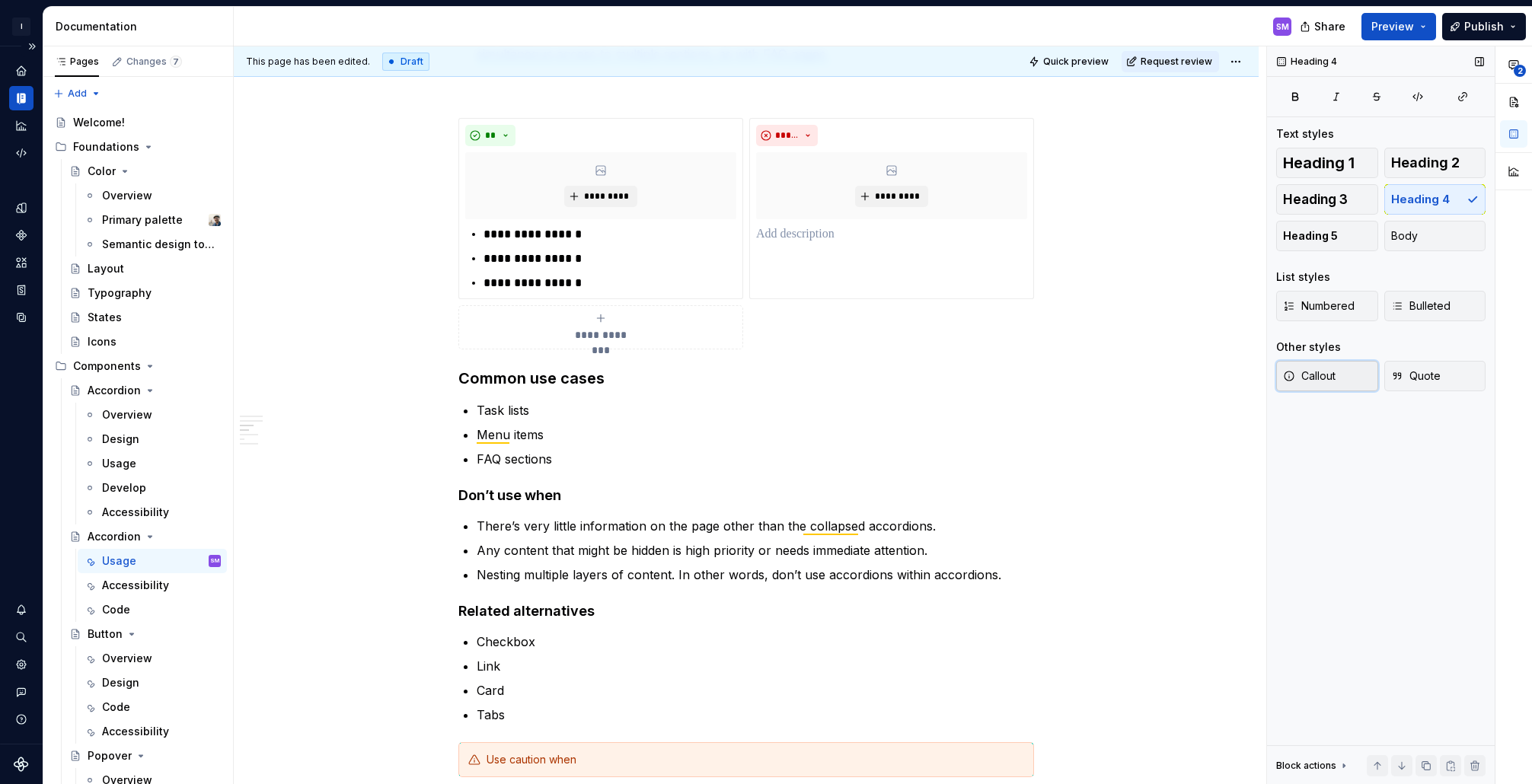
click at [1324, 381] on span "Callout" at bounding box center [1309, 376] width 52 height 15
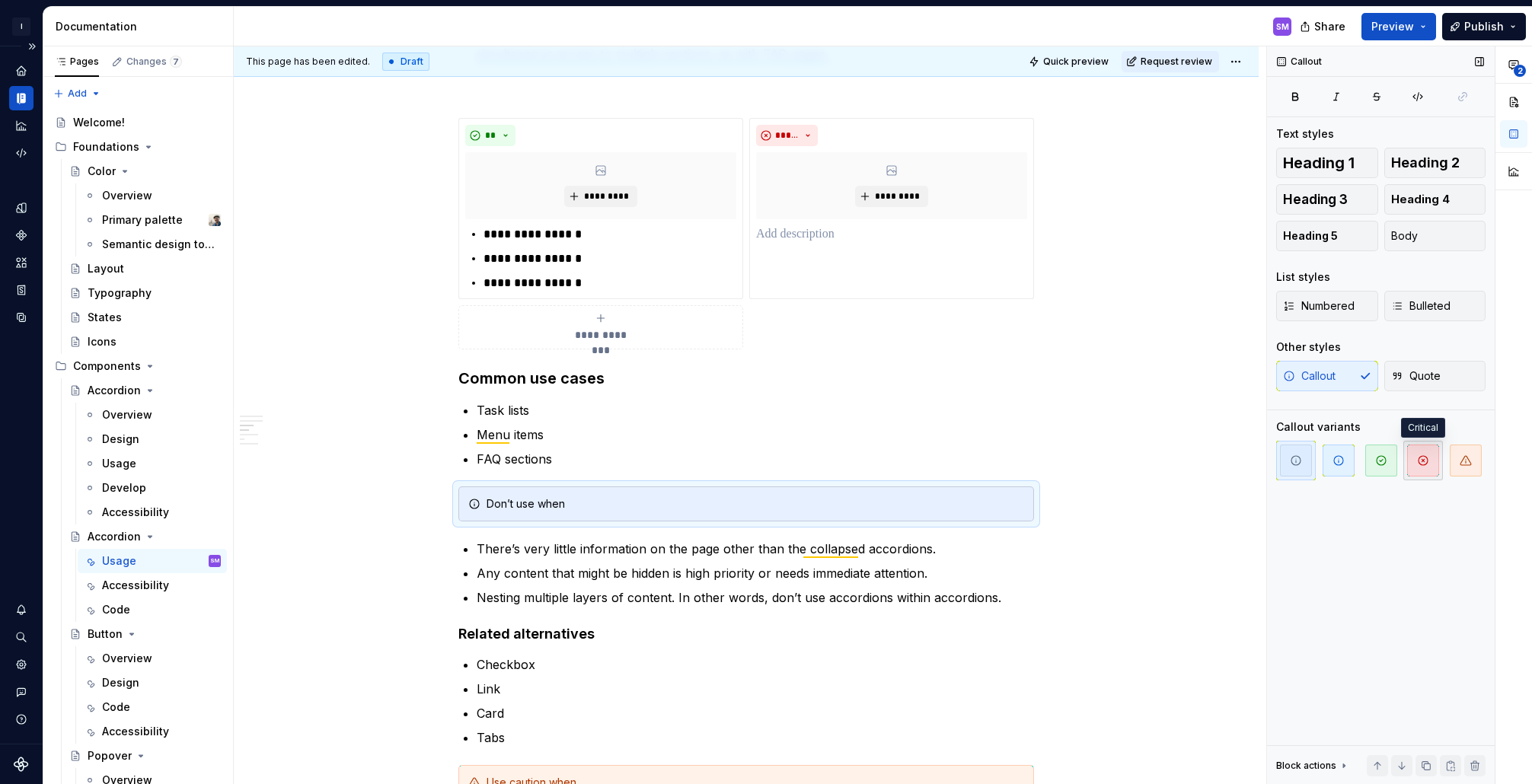
click at [1429, 455] on span "button" at bounding box center [1423, 461] width 32 height 32
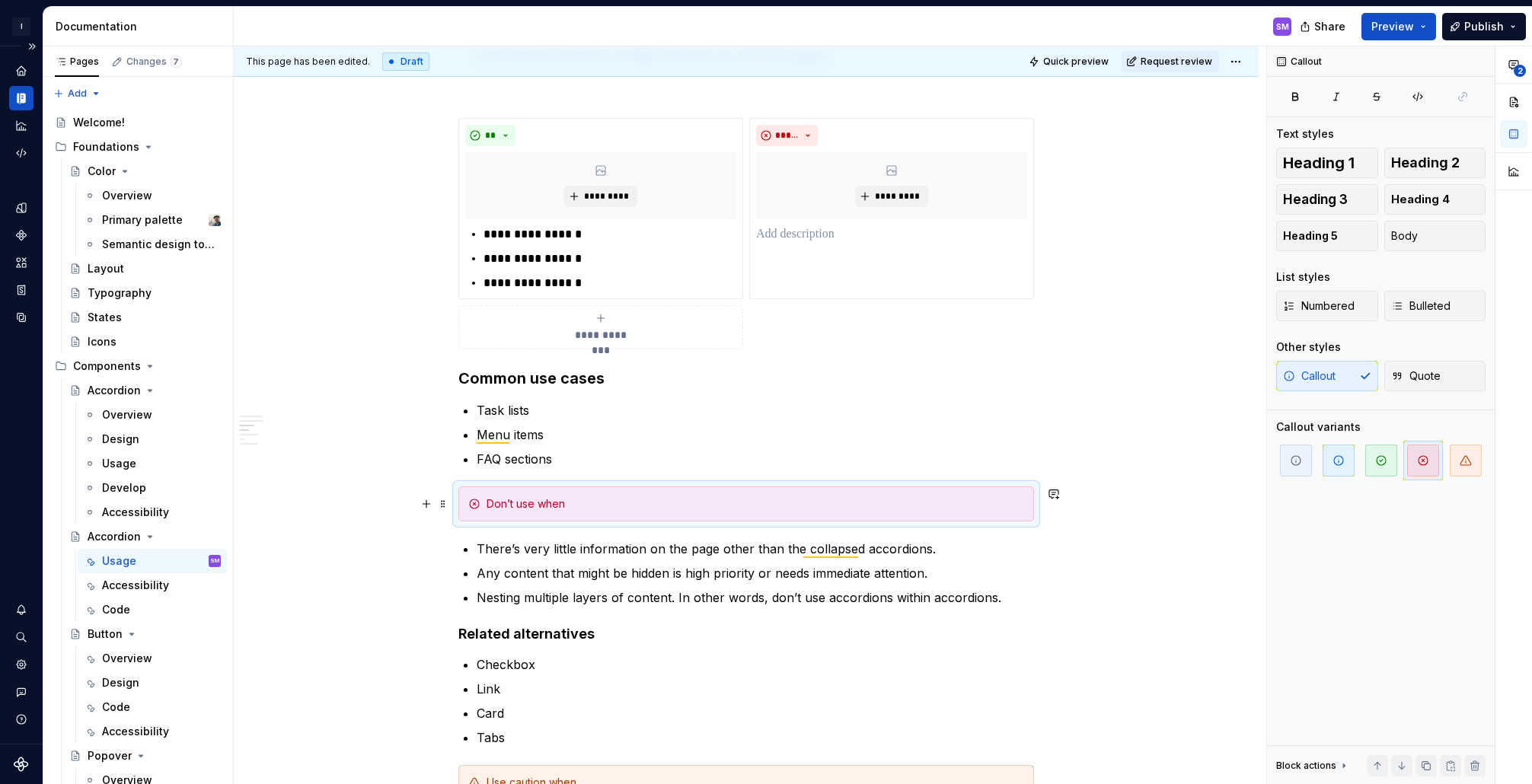
click at [605, 504] on div "Don’t use when" at bounding box center [755, 504] width 537 height 15
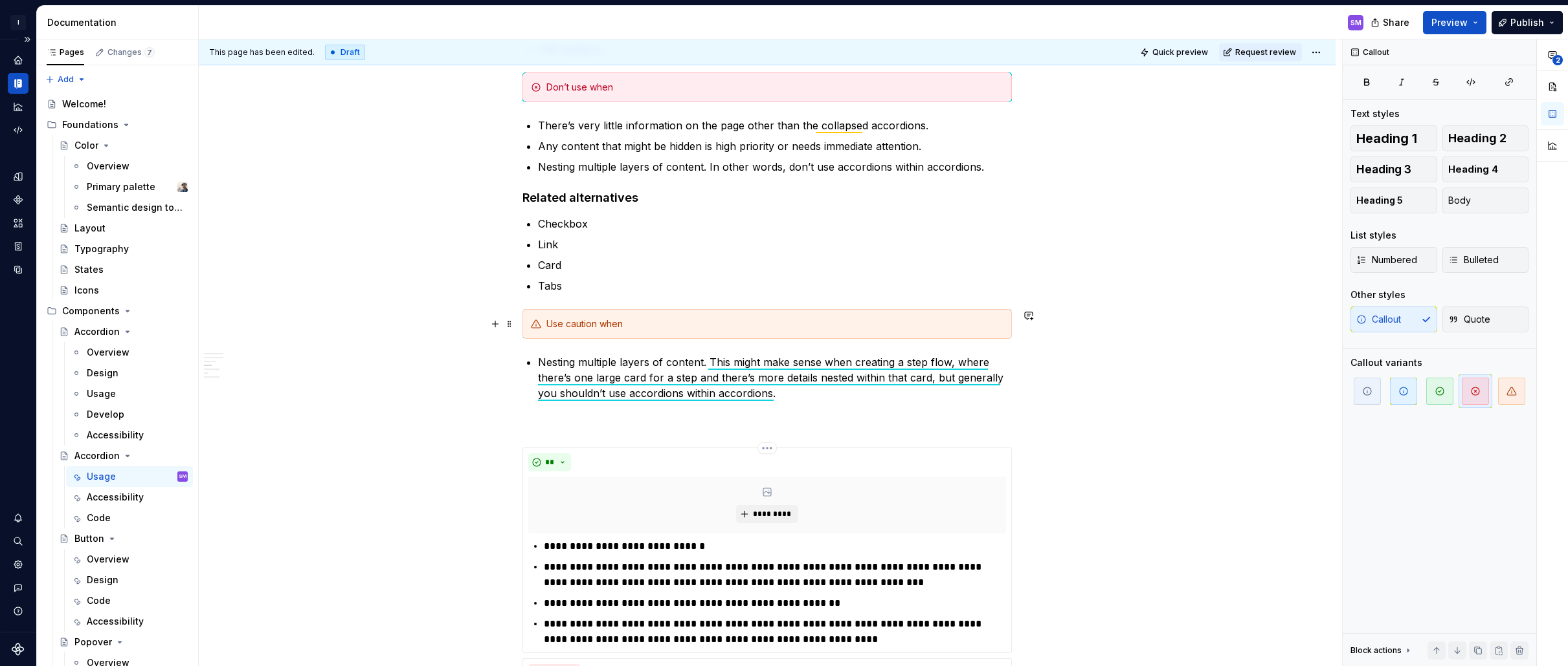
scroll to position [1210, 0]
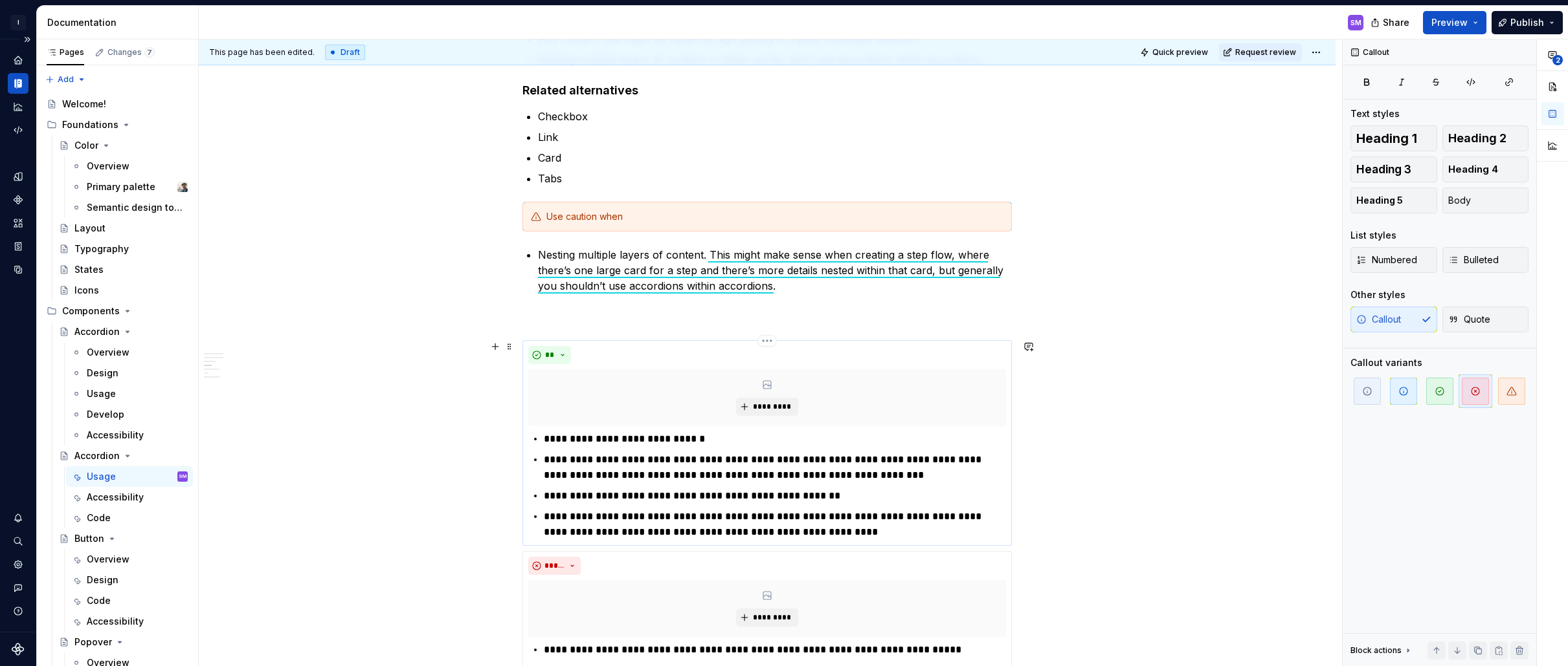
click at [671, 492] on p "**********" at bounding box center [775, 496] width 462 height 15
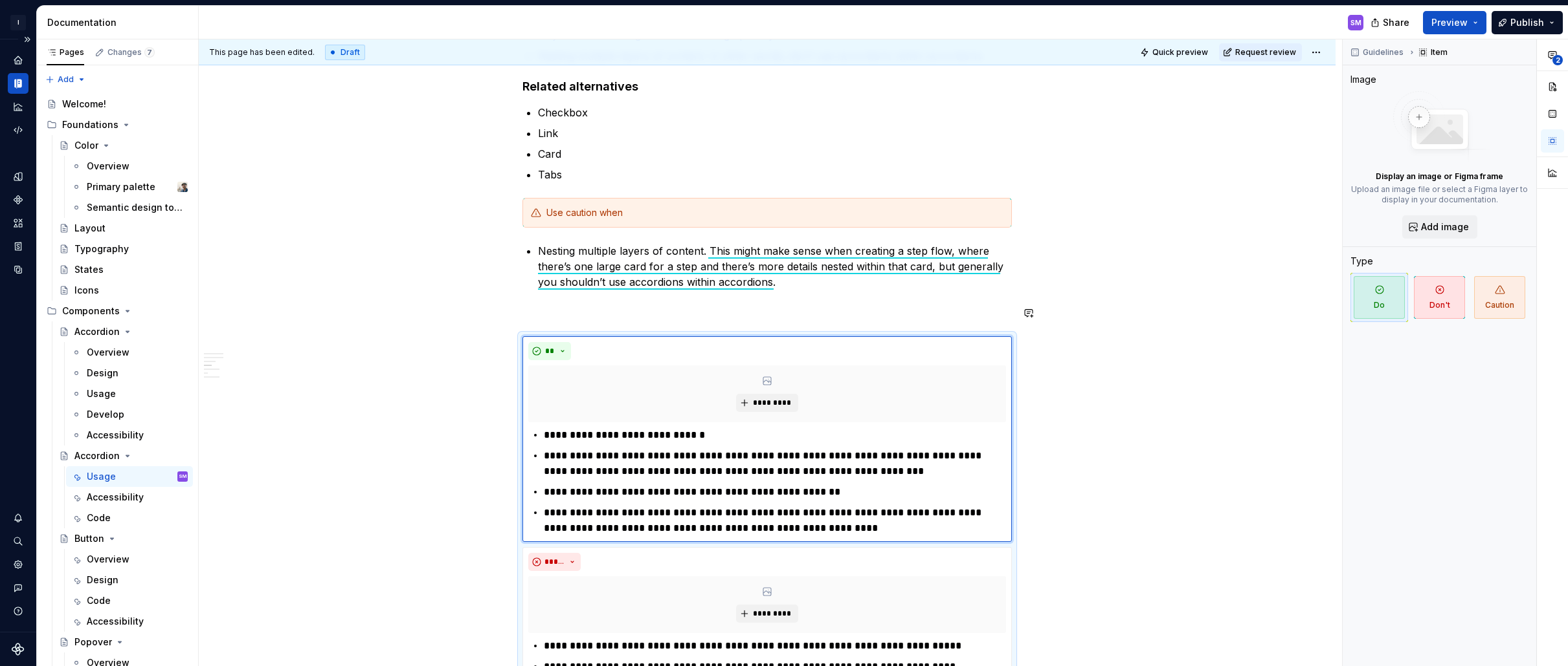
scroll to position [1148, 0]
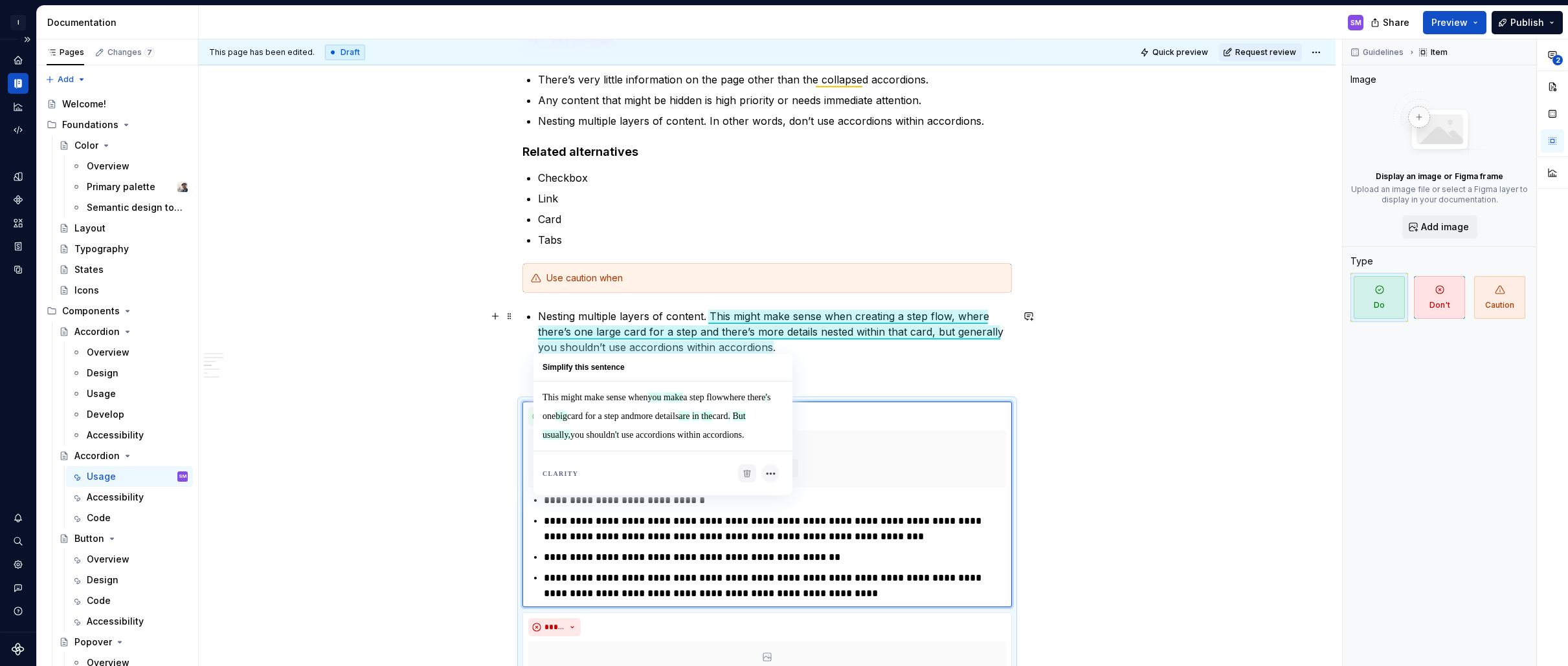
click at [750, 343] on p "Nesting multiple layers of content. This might make sense when creating a step …" at bounding box center [775, 332] width 474 height 47
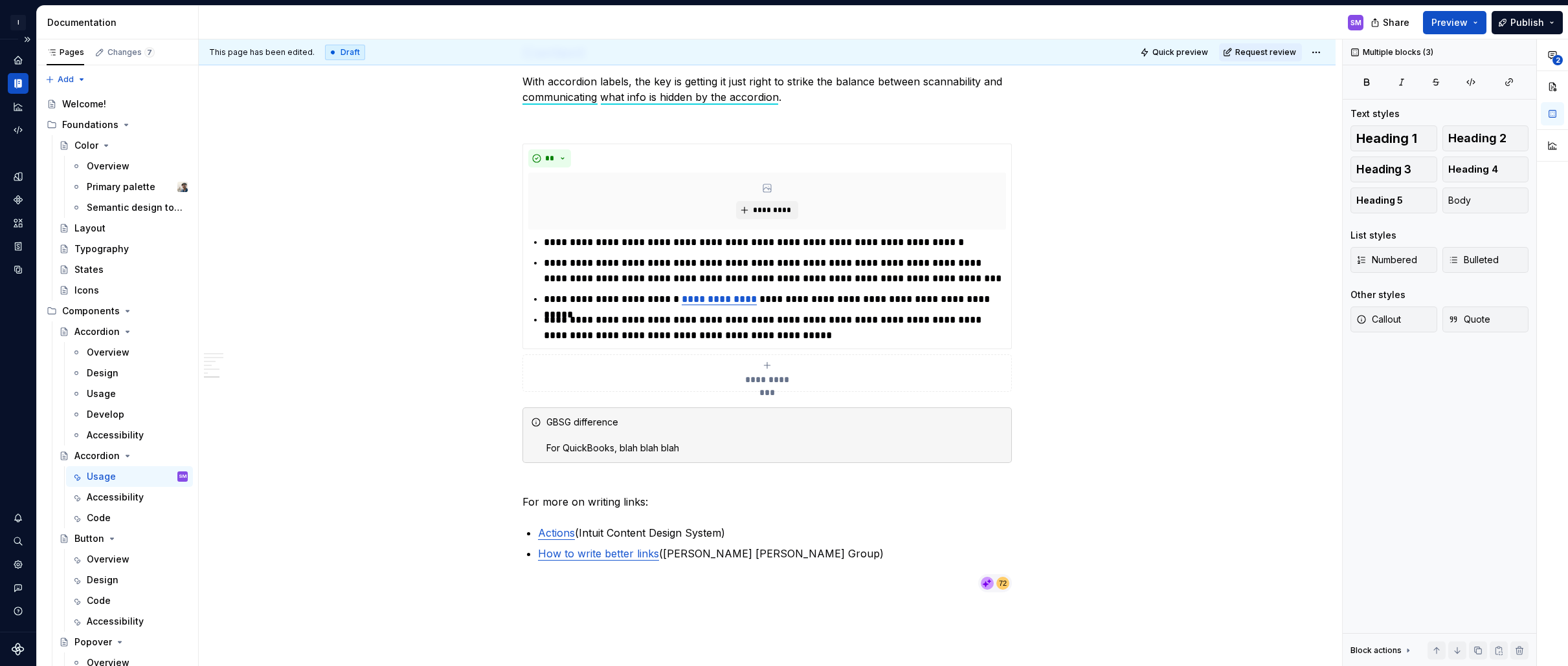
scroll to position [2404, 0]
click at [648, 458] on div "GBSG difference For QuickBooks, blah blah blah" at bounding box center [767, 435] width 489 height 56
click at [619, 423] on div "GBSG difference For QuickBooks, blah blah blah" at bounding box center [775, 434] width 457 height 39
click at [601, 420] on div "GBSG difference For QuickBooks, blah blah blah" at bounding box center [775, 434] width 457 height 39
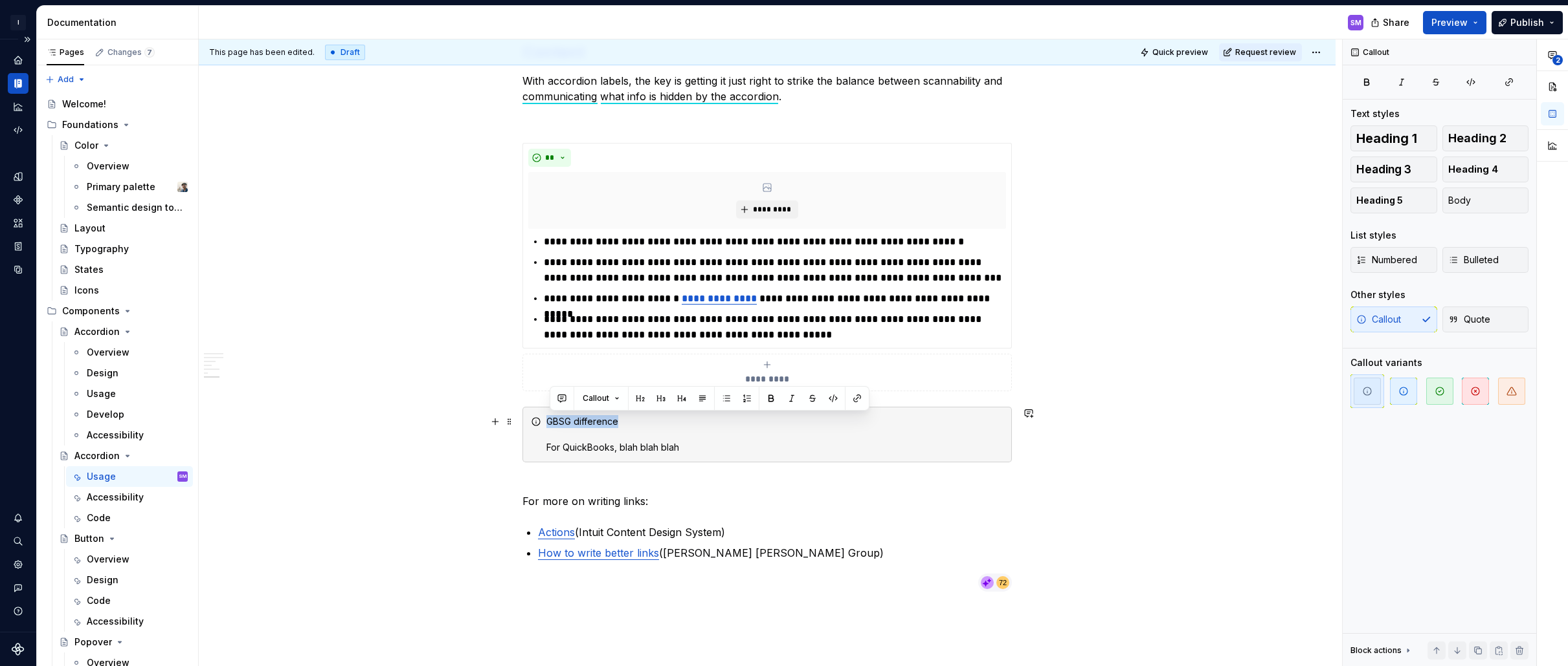
drag, startPoint x: 624, startPoint y: 422, endPoint x: 537, endPoint y: 421, distance: 87.0
click at [537, 421] on div "GBSG difference For QuickBooks, blah blah blah" at bounding box center [767, 435] width 489 height 56
click at [552, 427] on div "GBSG difference For QuickBooks, blah blah blah" at bounding box center [775, 434] width 457 height 39
drag, startPoint x: 551, startPoint y: 422, endPoint x: 628, endPoint y: 417, distance: 77.2
click at [628, 417] on div "GBSG difference For QuickBooks, blah blah blah" at bounding box center [775, 434] width 457 height 39
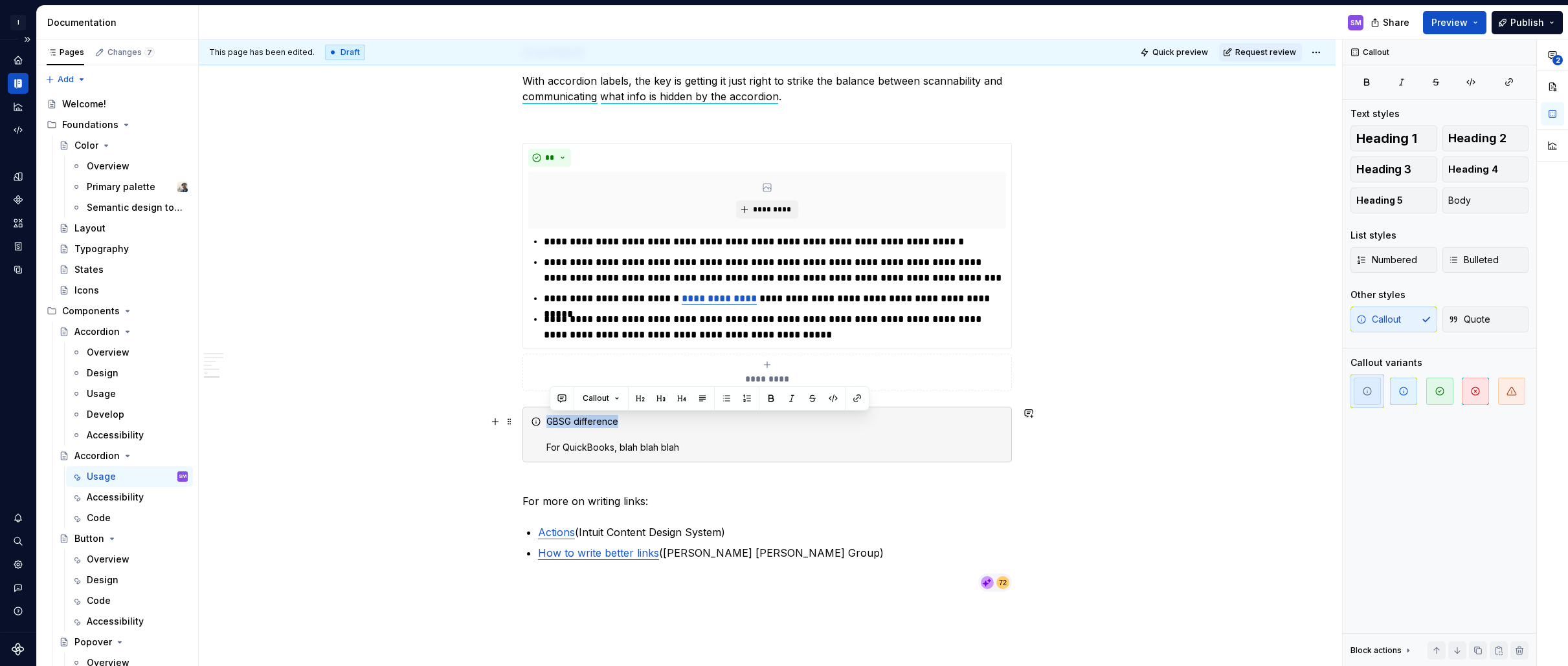
click at [664, 445] on div "GBSG difference For QuickBooks, blah blah blah" at bounding box center [775, 434] width 457 height 39
click at [604, 422] on div "GBSG difference For QuickBooks, blah blah blah" at bounding box center [775, 434] width 457 height 39
drag, startPoint x: 629, startPoint y: 424, endPoint x: 549, endPoint y: 420, distance: 80.1
click at [549, 420] on div "GBSG difference For QuickBooks, blah blah blah" at bounding box center [775, 434] width 457 height 39
click at [658, 399] on button "button" at bounding box center [660, 398] width 18 height 18
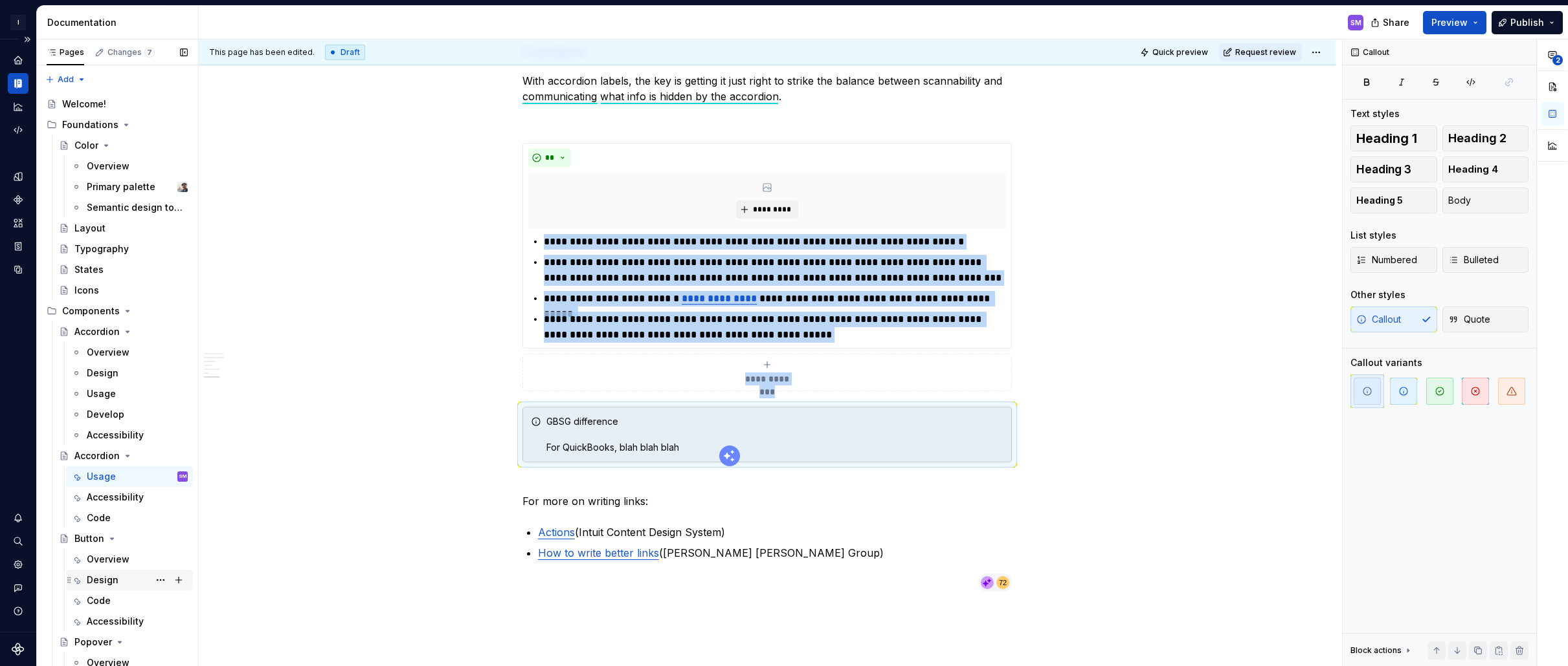
click at [101, 580] on div "Design" at bounding box center [103, 580] width 32 height 13
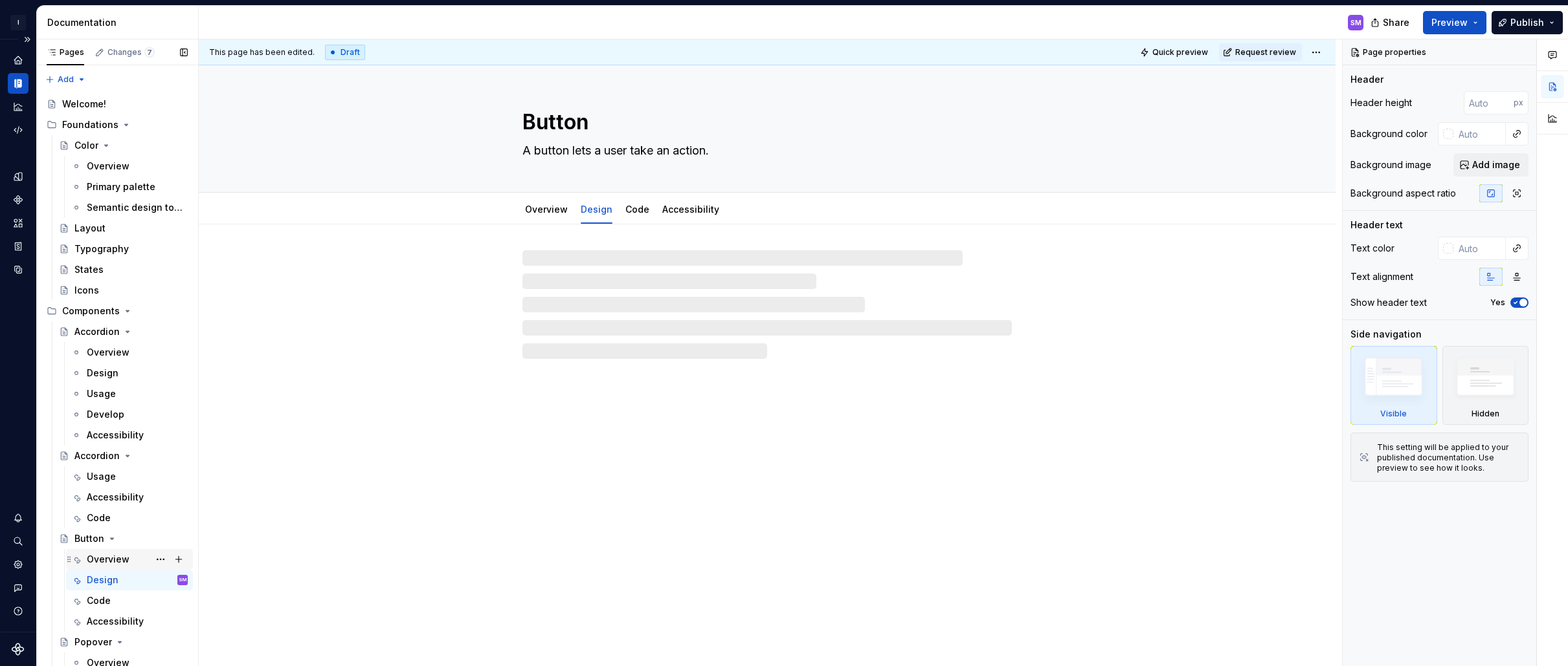
click at [117, 562] on div "Overview" at bounding box center [108, 559] width 43 height 13
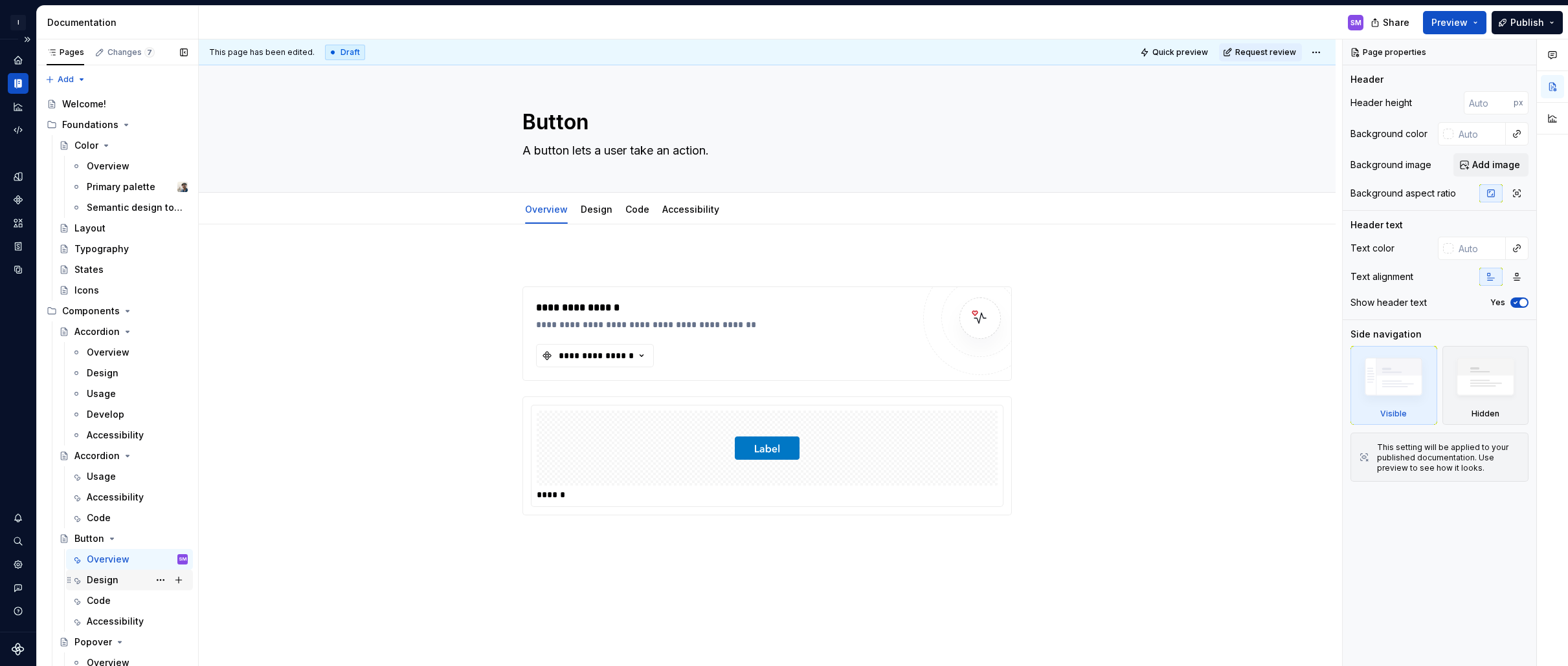
click at [107, 575] on div "Design" at bounding box center [103, 580] width 32 height 13
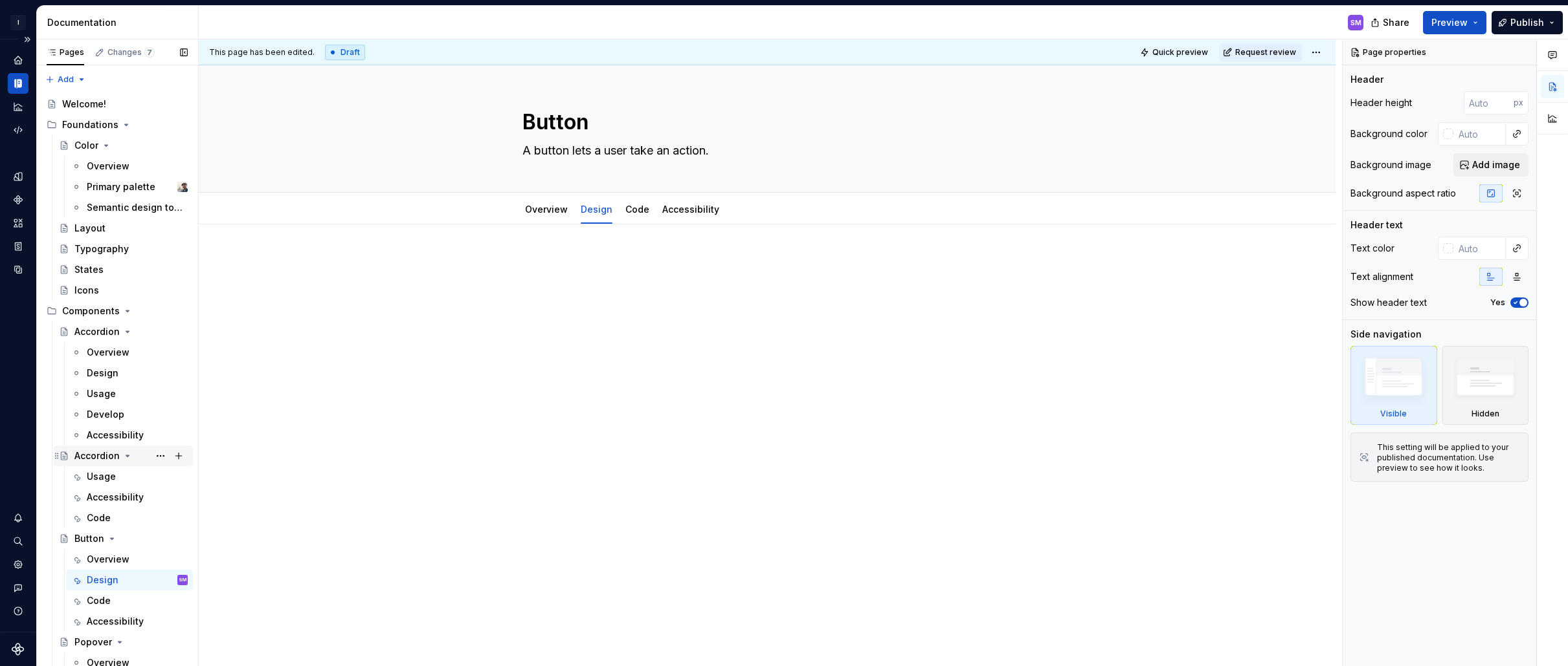
scroll to position [66, 0]
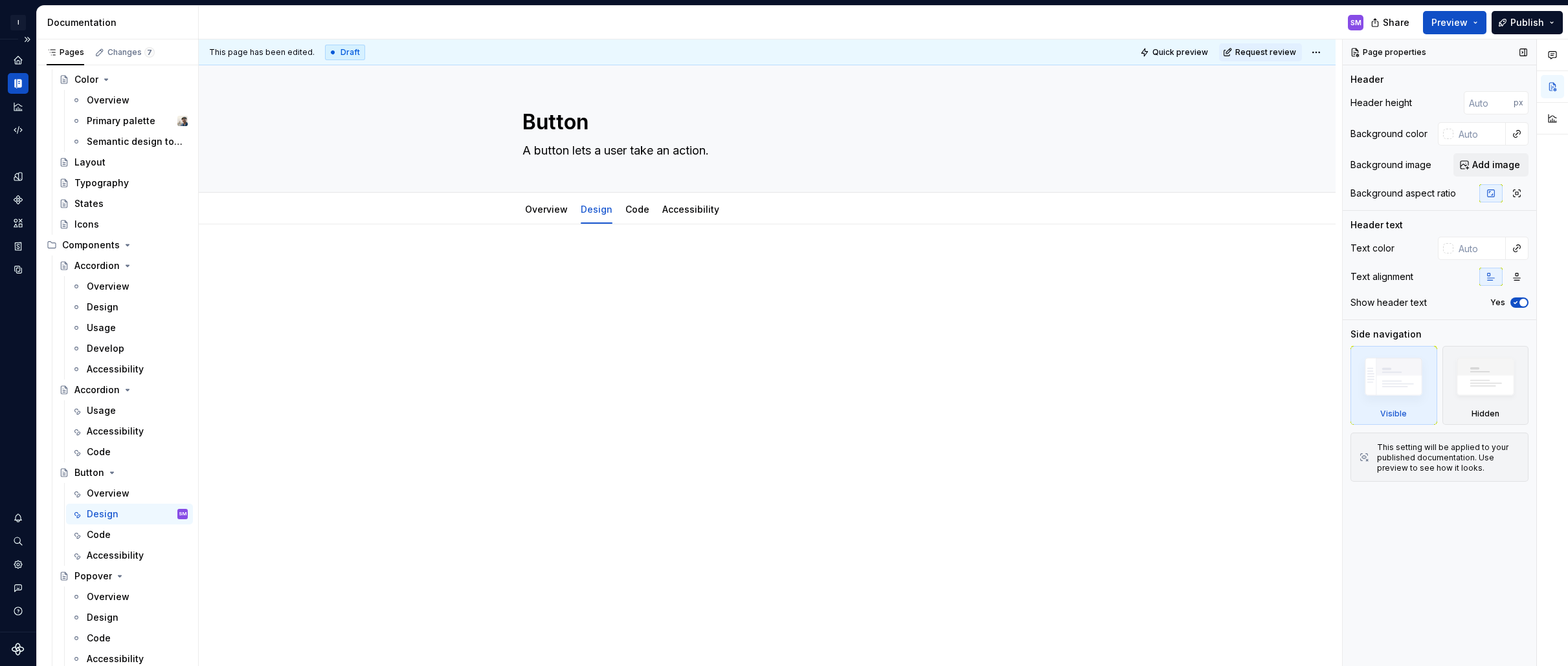
click at [1302, 306] on div "Show header text" at bounding box center [1388, 302] width 77 height 13
click at [1302, 118] on button "button" at bounding box center [1552, 118] width 23 height 23
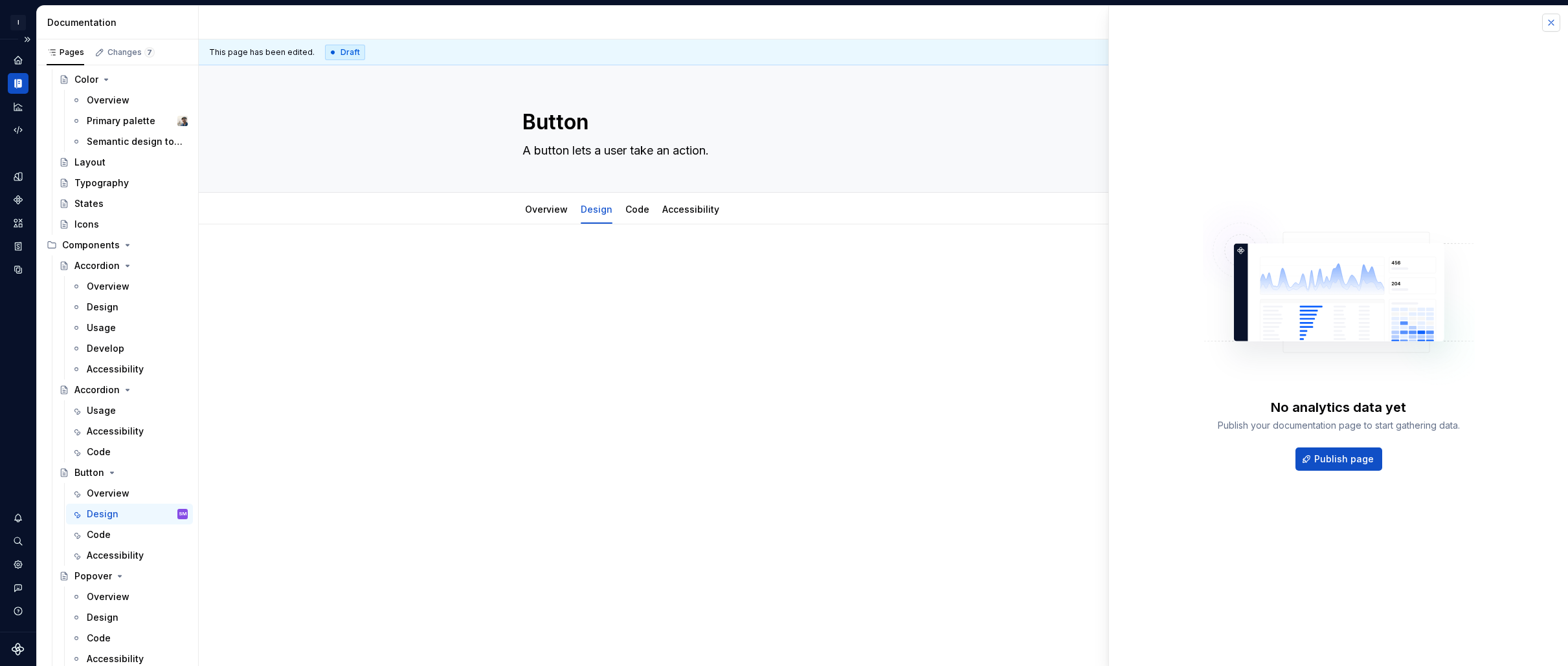
click at [1302, 23] on button "button" at bounding box center [1551, 22] width 18 height 18
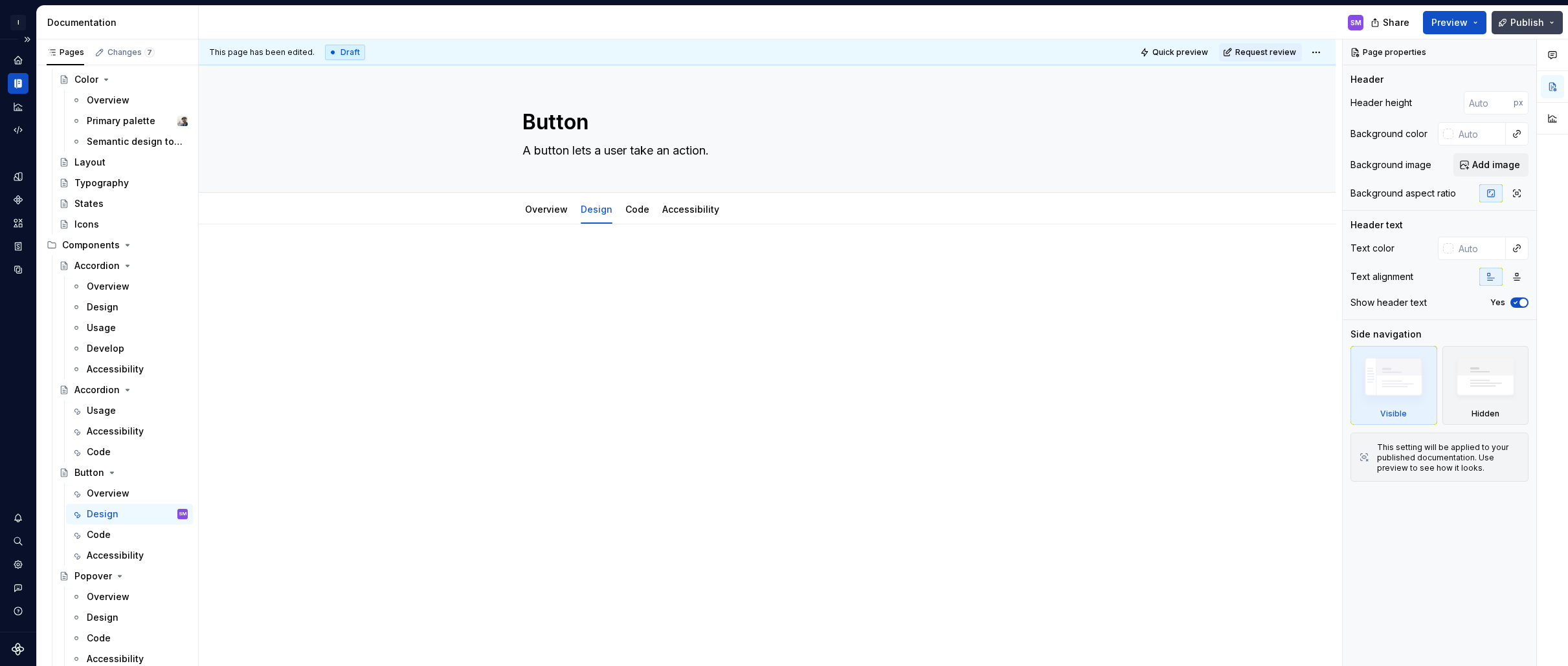
click at [1302, 17] on button "Publish" at bounding box center [1527, 23] width 71 height 23
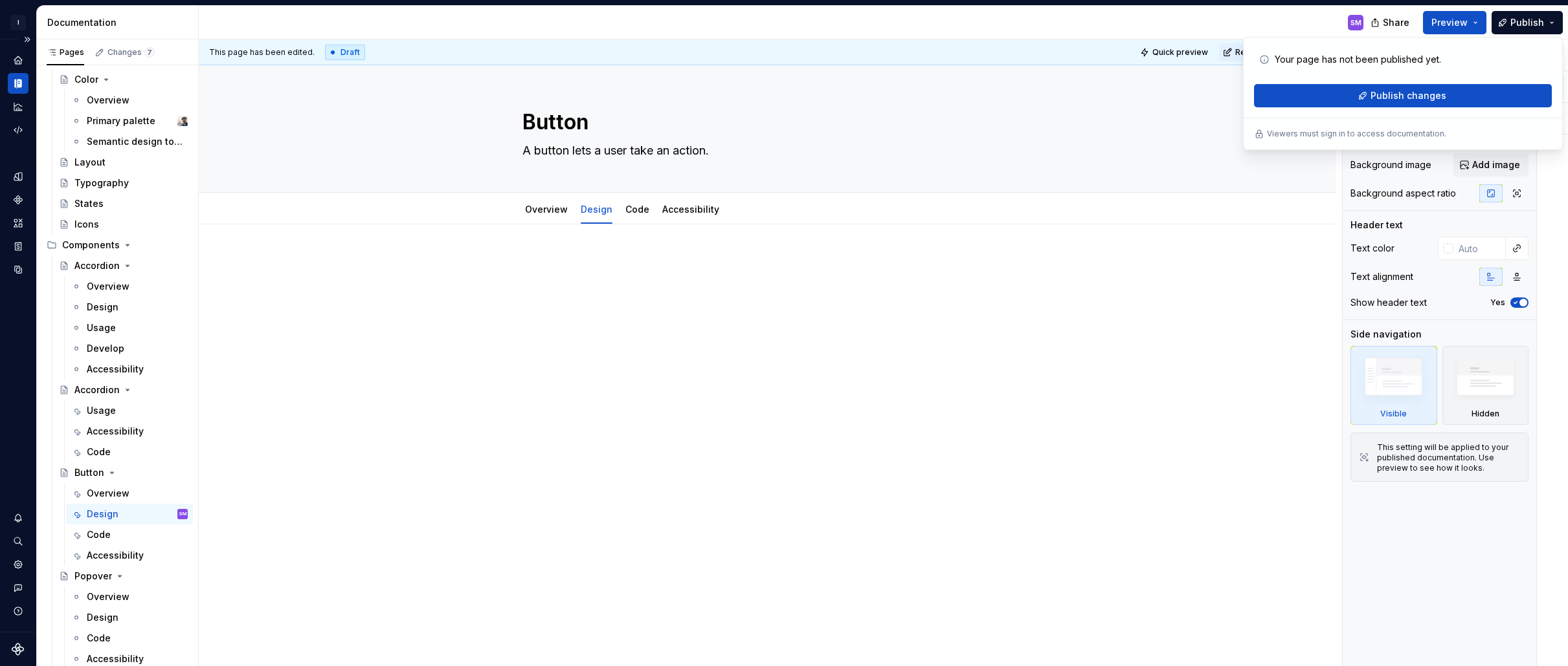
click at [947, 466] on div at bounding box center [767, 372] width 1137 height 295
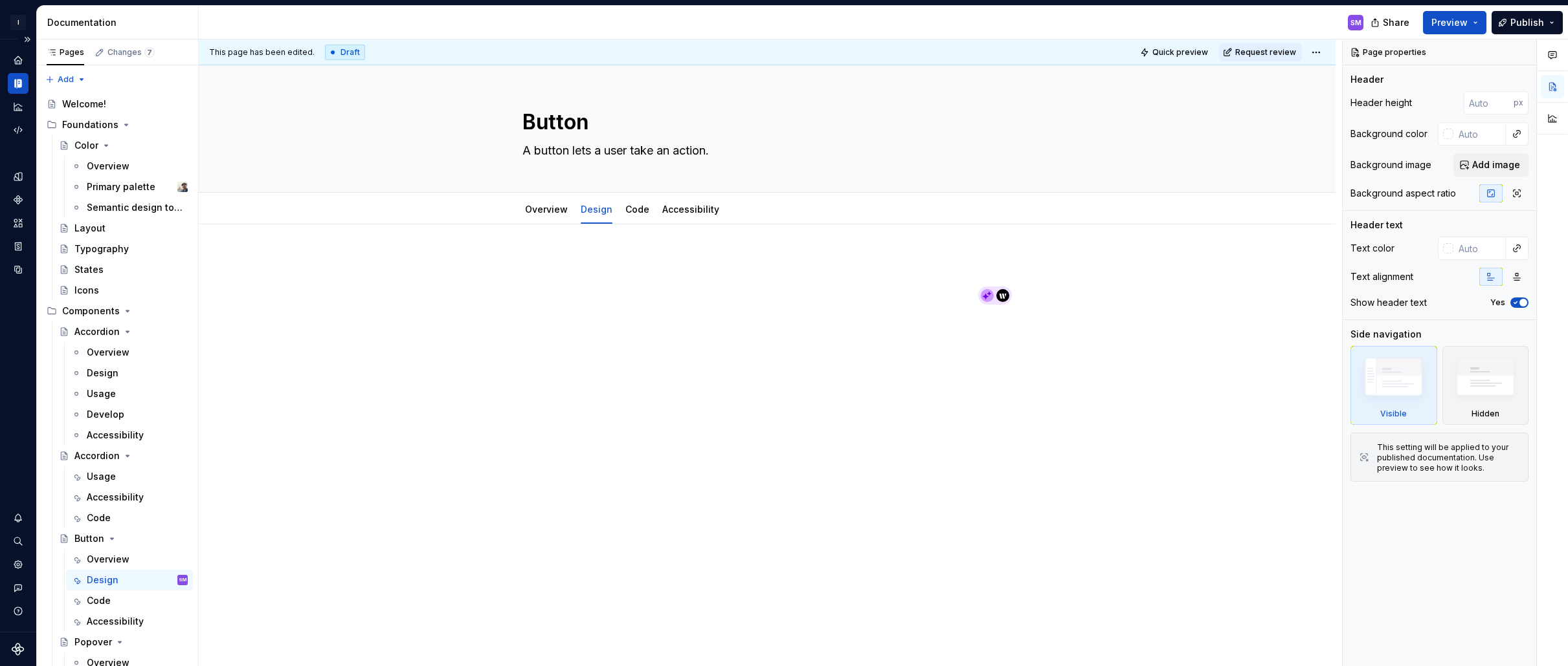
type textarea "*"
